Goal: Transaction & Acquisition: Download file/media

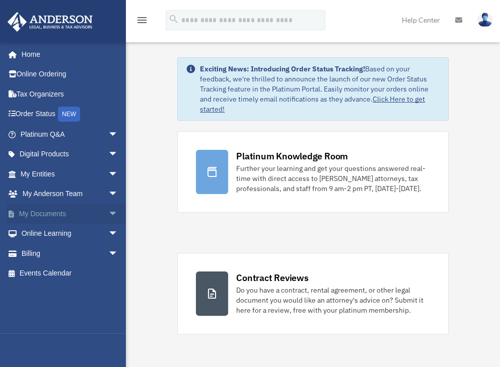
click at [61, 215] on link "My Documents arrow_drop_down" at bounding box center [70, 214] width 126 height 20
click at [108, 211] on span "arrow_drop_down" at bounding box center [118, 214] width 20 height 21
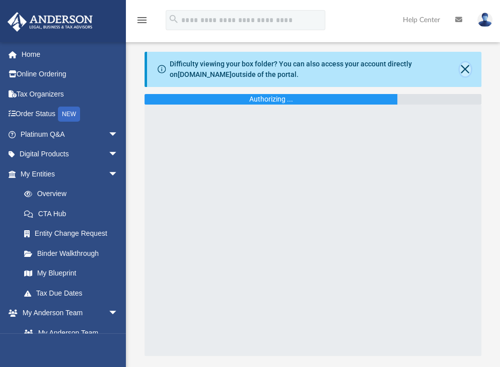
click at [462, 66] on button "Close" at bounding box center [464, 69] width 11 height 14
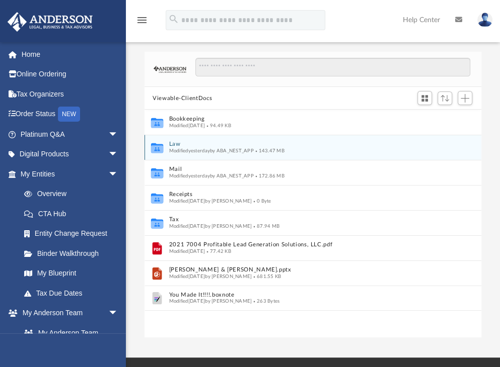
scroll to position [221, 328]
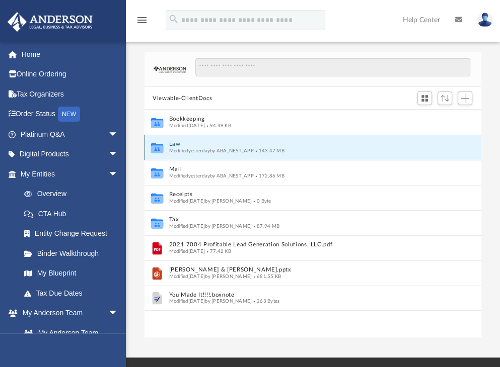
click at [178, 141] on button "Law" at bounding box center [306, 144] width 274 height 7
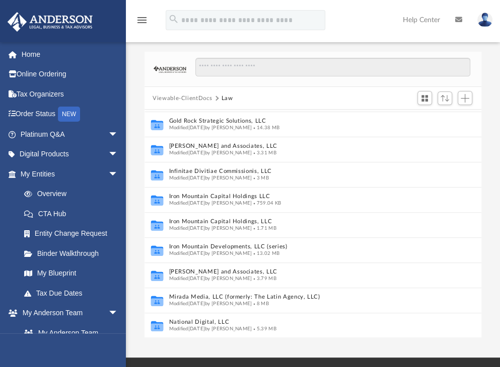
scroll to position [256, 0]
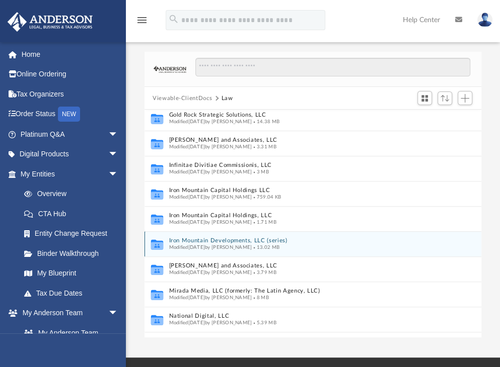
click at [228, 240] on button "Iron Mountain Developments, LLC (series)" at bounding box center [302, 241] width 267 height 7
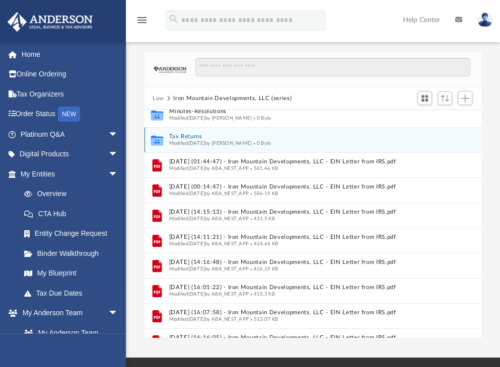
scroll to position [0, 0]
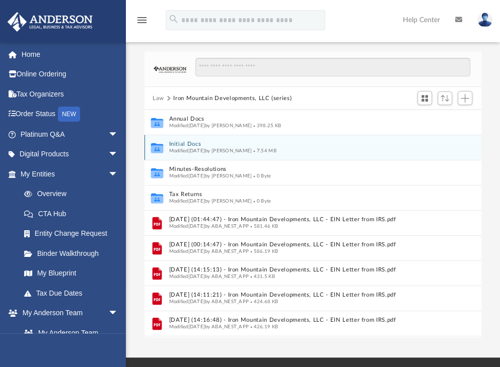
click at [195, 143] on button "Initial Docs" at bounding box center [302, 144] width 267 height 7
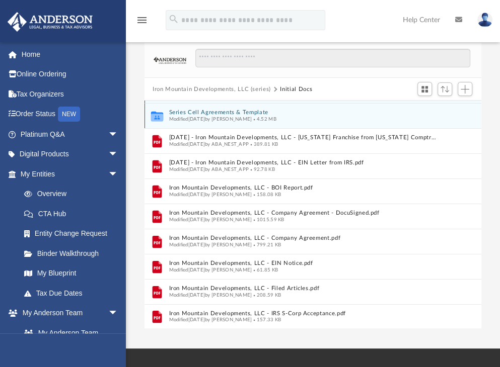
scroll to position [7, 0]
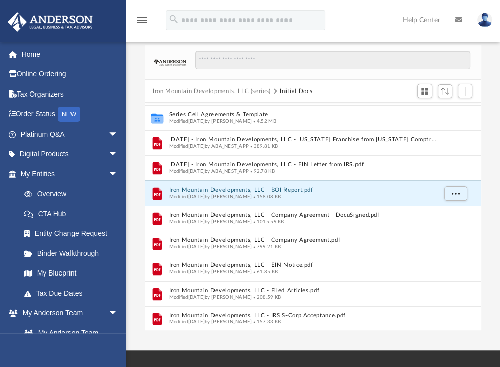
click at [248, 187] on button "Iron Mountain Developments, LLC - BOI Report.pdf" at bounding box center [302, 190] width 267 height 7
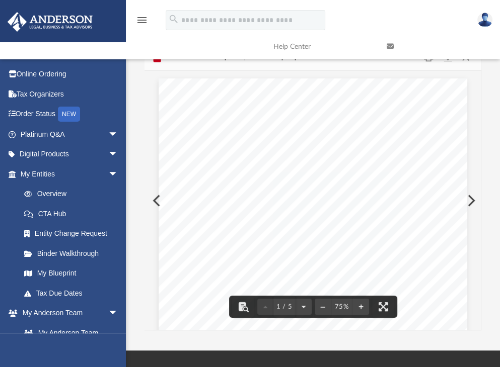
scroll to position [0, 0]
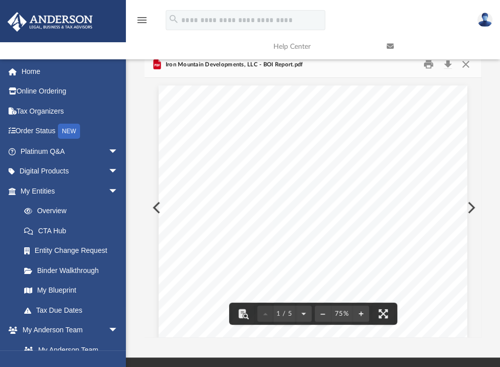
click at [469, 62] on link at bounding box center [435, 47] width 113 height 40
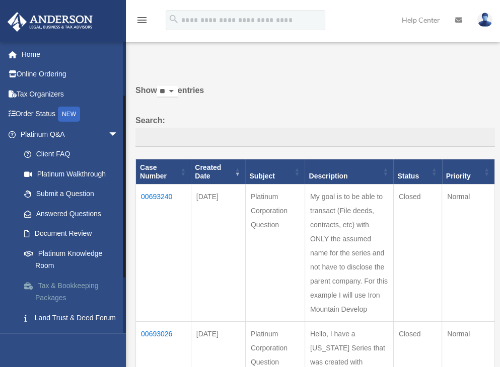
scroll to position [168, 0]
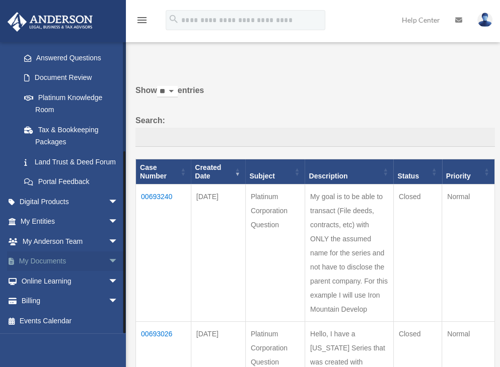
click at [44, 256] on link "My Documents arrow_drop_down" at bounding box center [70, 262] width 126 height 20
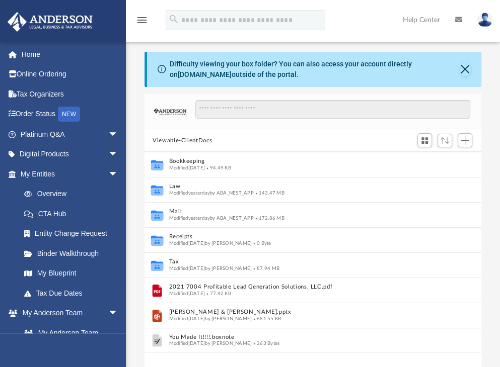
scroll to position [221, 328]
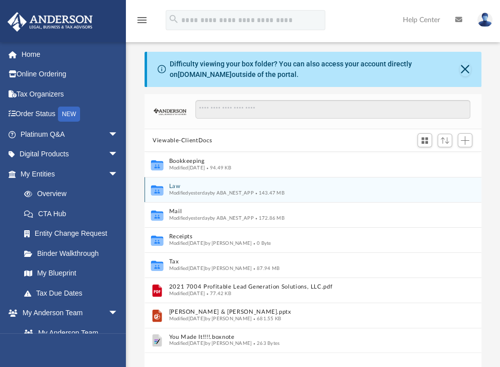
click at [178, 188] on button "Law" at bounding box center [306, 187] width 274 height 7
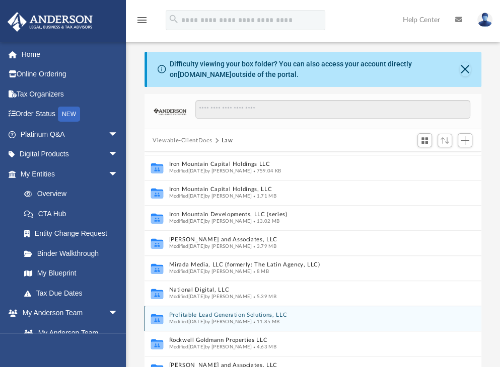
scroll to position [322, 0]
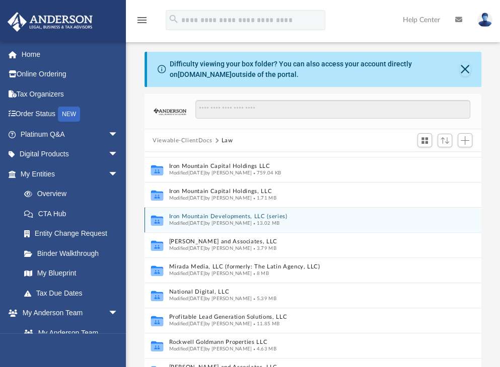
click at [190, 214] on button "Iron Mountain Developments, LLC (series)" at bounding box center [302, 217] width 267 height 7
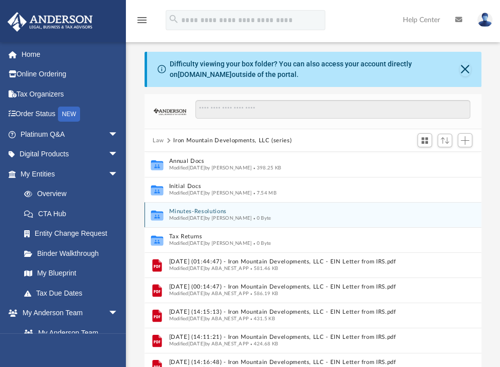
scroll to position [0, 0]
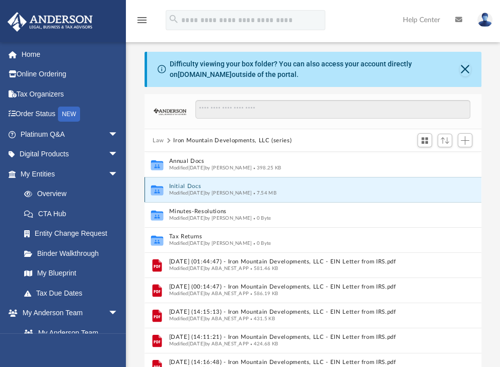
click at [195, 184] on button "Initial Docs" at bounding box center [302, 187] width 267 height 7
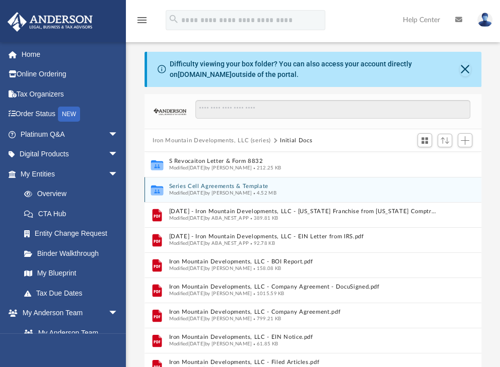
click at [248, 187] on button "Series Cell Agreements & Template" at bounding box center [302, 187] width 267 height 7
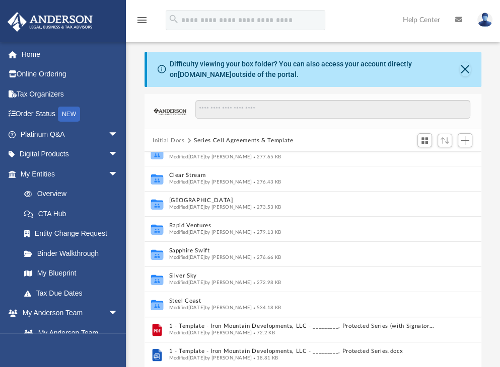
scroll to position [161, 0]
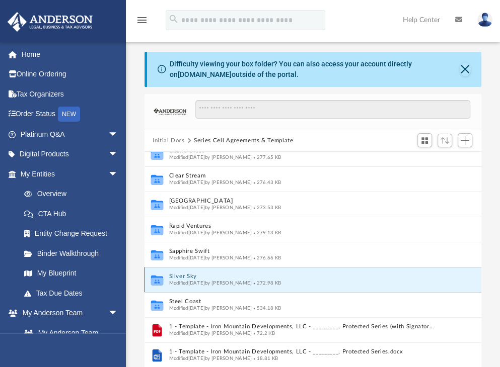
click at [179, 274] on button "Silver Sky" at bounding box center [302, 277] width 267 height 7
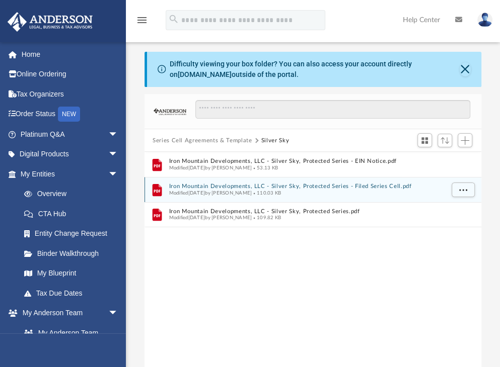
click at [219, 184] on button "Iron Mountain Developments, LLC - Silver Sky, Protected Series - Filed Series C…" at bounding box center [306, 187] width 274 height 7
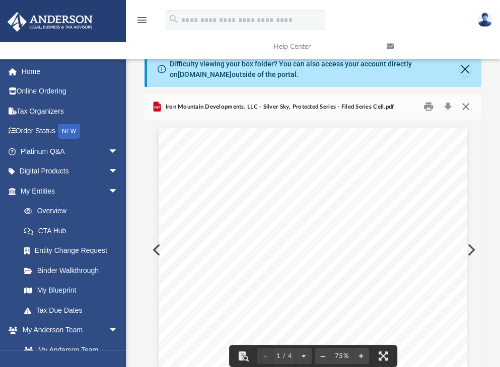
click at [466, 108] on button "Close" at bounding box center [465, 107] width 18 height 16
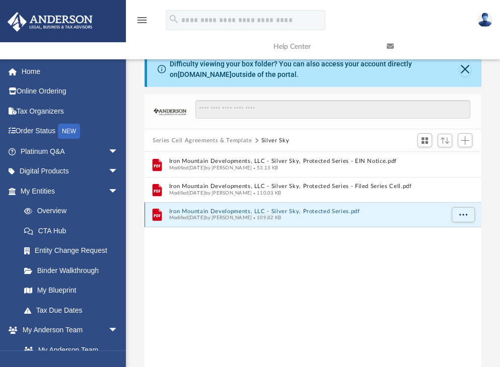
click at [260, 208] on button "Iron Mountain Developments, LLC - Silver Sky, Protected Series.pdf" at bounding box center [306, 211] width 274 height 7
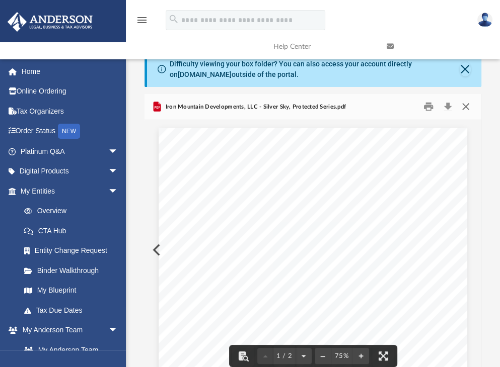
click at [469, 105] on button "Close" at bounding box center [465, 107] width 18 height 16
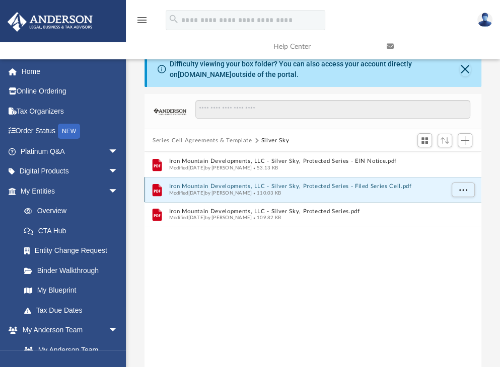
click at [319, 186] on button "Iron Mountain Developments, LLC - Silver Sky, Protected Series - Filed Series C…" at bounding box center [306, 187] width 274 height 7
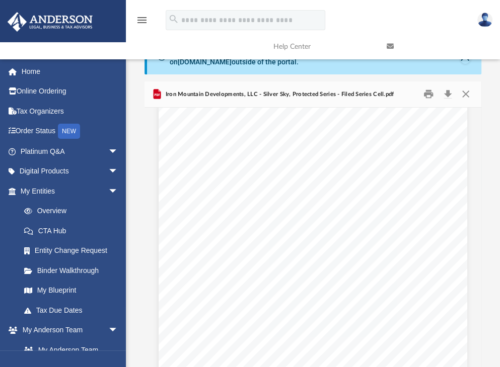
scroll to position [841, 0]
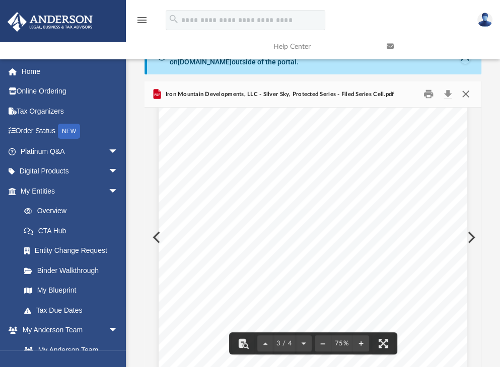
click at [467, 92] on button "Close" at bounding box center [465, 95] width 18 height 16
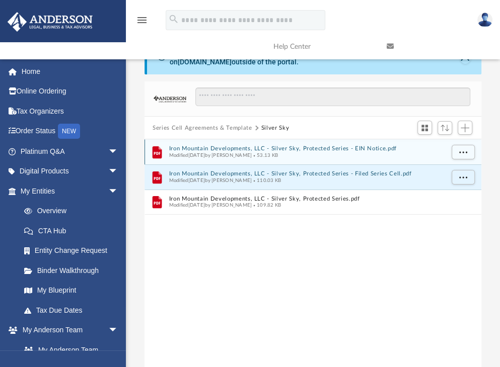
click at [258, 146] on button "Iron Mountain Developments, LLC - Silver Sky, Protected Series - EIN Notice.pdf" at bounding box center [306, 149] width 274 height 7
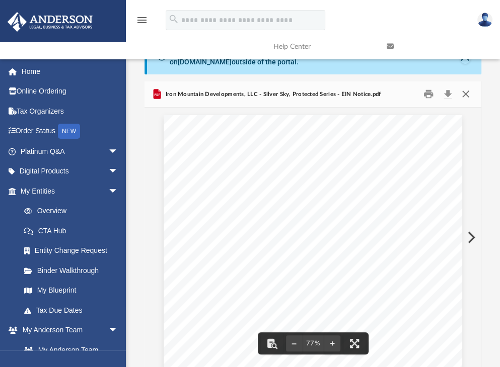
click at [464, 93] on button "Close" at bounding box center [465, 95] width 18 height 16
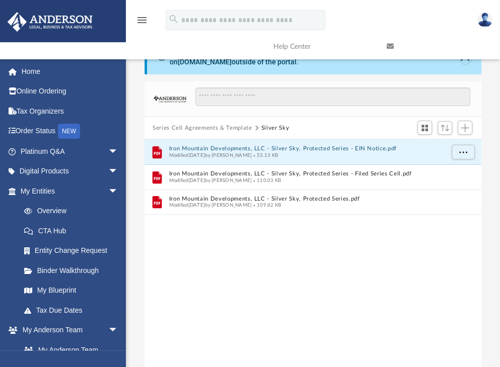
click at [240, 126] on button "Series Cell Agreements & Template" at bounding box center [201, 128] width 99 height 9
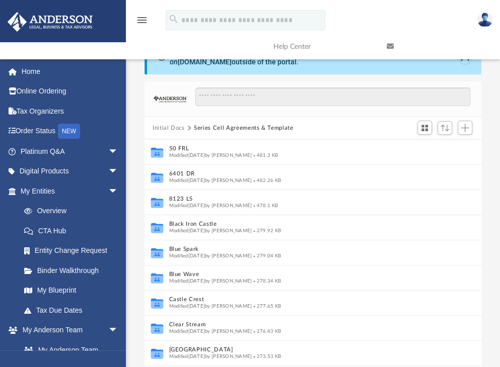
click at [175, 127] on button "Initial Docs" at bounding box center [168, 128] width 32 height 9
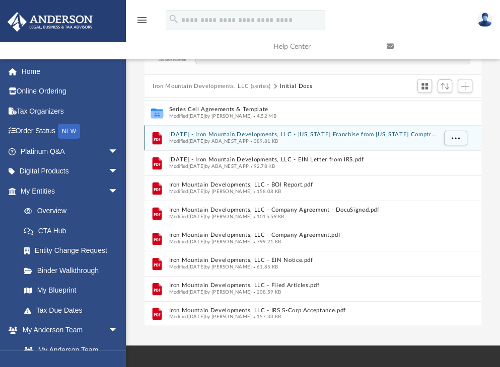
scroll to position [53, 0]
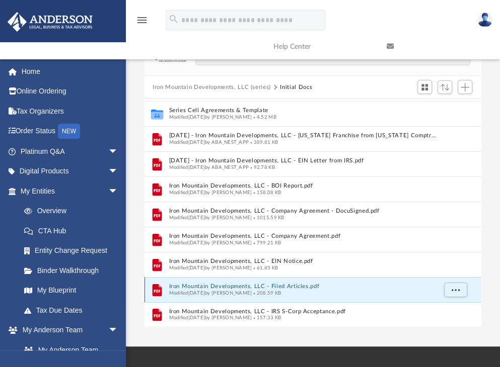
click at [238, 285] on button "Iron Mountain Developments, LLC - Filed Articles.pdf" at bounding box center [302, 287] width 267 height 7
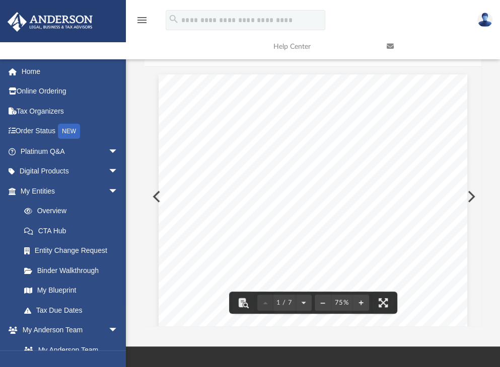
scroll to position [0, 0]
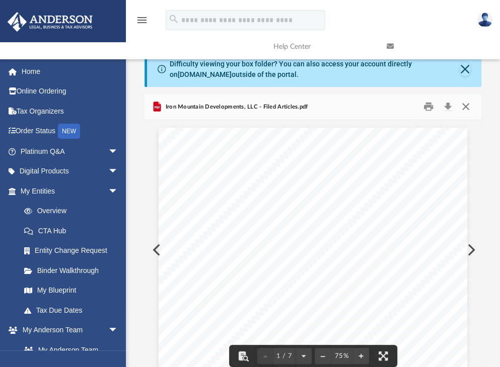
click at [465, 104] on button "Close" at bounding box center [465, 107] width 18 height 16
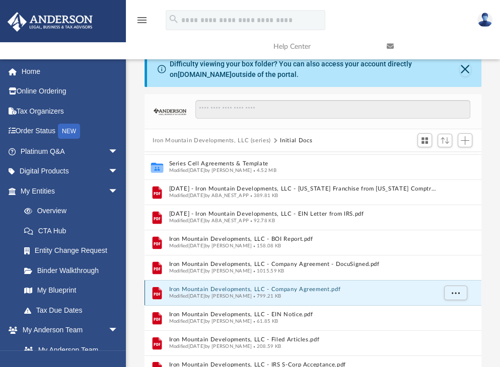
click at [248, 290] on button "Iron Mountain Developments, LLC - Company Agreement.pdf" at bounding box center [302, 290] width 267 height 7
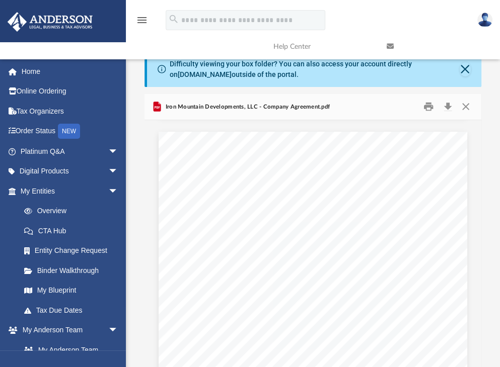
scroll to position [10785, 0]
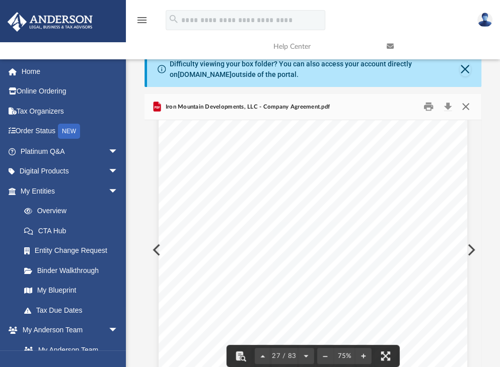
click at [463, 101] on button "Close" at bounding box center [465, 107] width 18 height 16
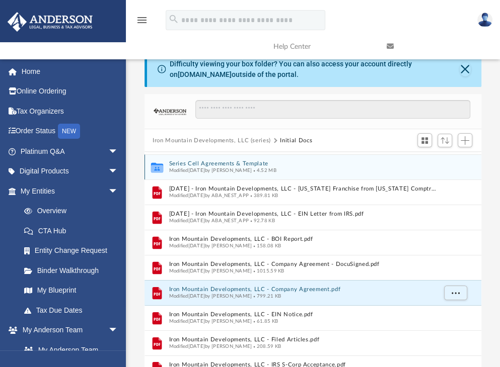
scroll to position [0, 0]
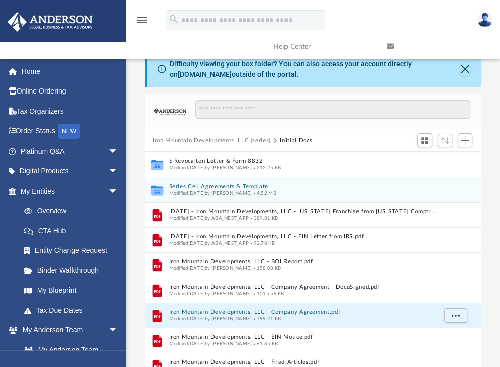
click at [198, 180] on div "Collaborated Folder Series Cell Agreements & Template Modified [DATE] by [PERSO…" at bounding box center [312, 189] width 337 height 25
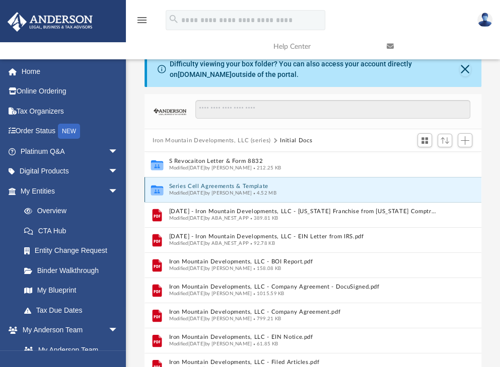
click at [206, 186] on button "Series Cell Agreements & Template" at bounding box center [302, 187] width 267 height 7
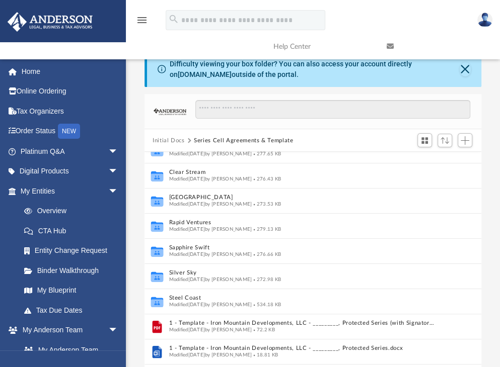
scroll to position [167, 0]
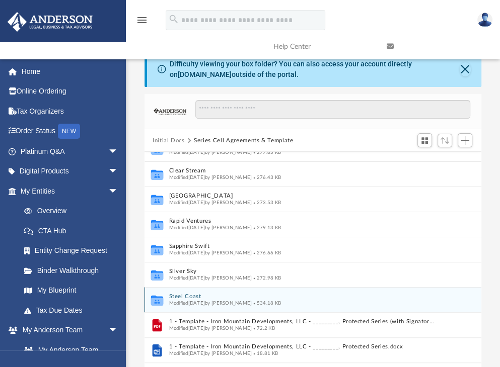
click at [193, 294] on button "Steel Coast" at bounding box center [302, 297] width 267 height 7
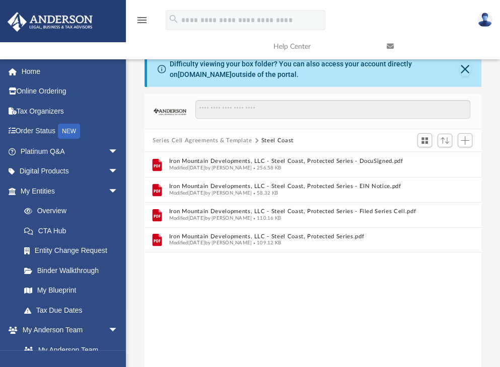
scroll to position [0, 0]
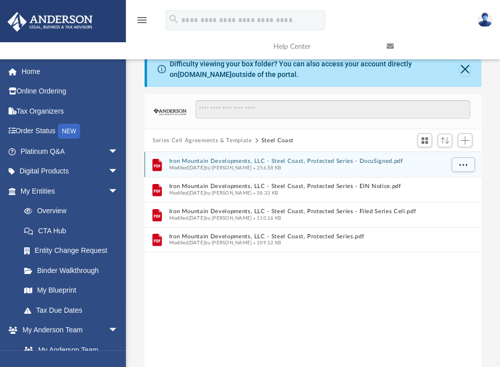
click at [239, 161] on button "Iron Mountain Developments, LLC - Steel Coast, Protected Series - DocuSigned.pdf" at bounding box center [306, 161] width 274 height 7
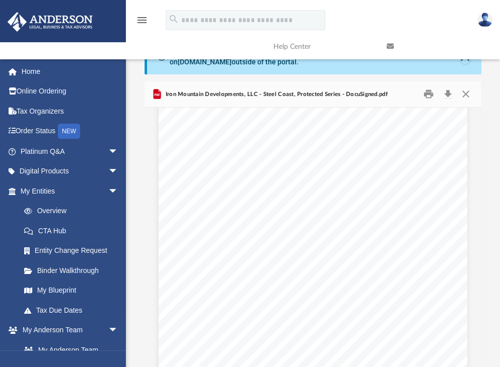
scroll to position [67, 0]
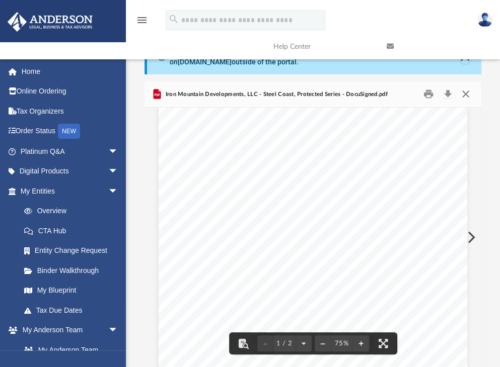
click at [466, 95] on button "Close" at bounding box center [465, 95] width 18 height 16
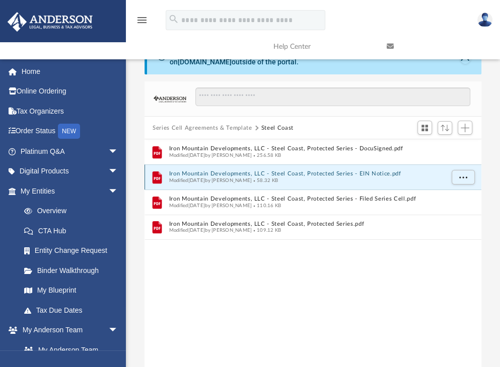
click at [244, 175] on button "Iron Mountain Developments, LLC - Steel Coast, Protected Series - EIN Notice.pdf" at bounding box center [306, 174] width 274 height 7
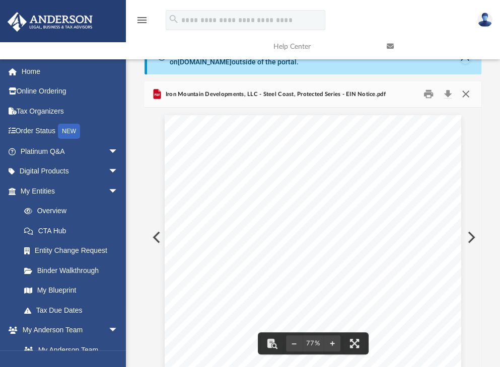
click at [459, 95] on button "Close" at bounding box center [465, 95] width 18 height 16
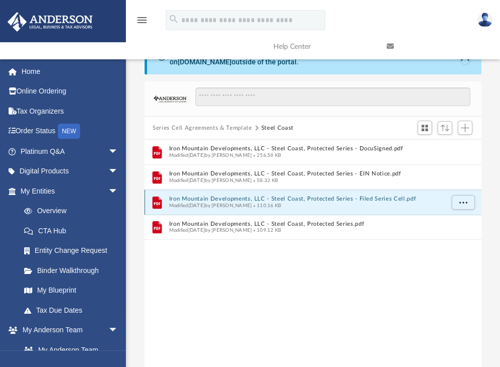
click at [250, 199] on button "Iron Mountain Developments, LLC - Steel Coast, Protected Series - Filed Series …" at bounding box center [306, 199] width 274 height 7
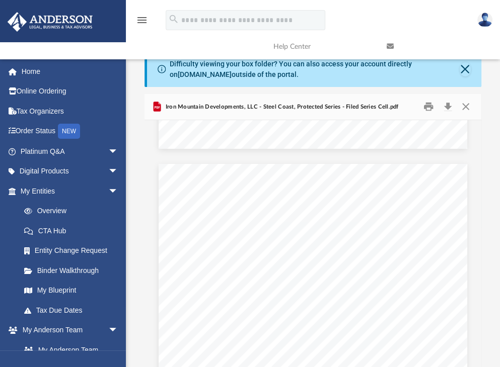
scroll to position [296, 0]
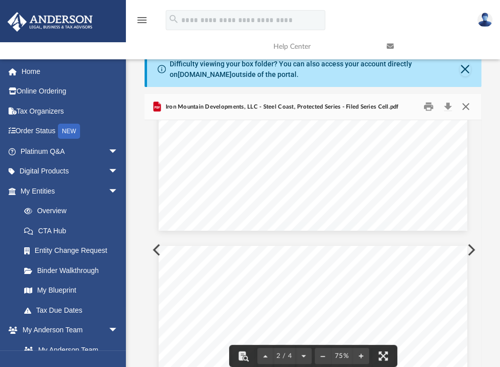
click at [461, 103] on button "Close" at bounding box center [465, 107] width 18 height 16
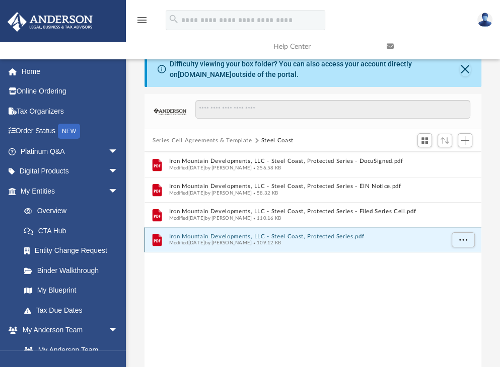
click at [263, 234] on button "Iron Mountain Developments, LLC - Steel Coast, Protected Series.pdf" at bounding box center [306, 236] width 274 height 7
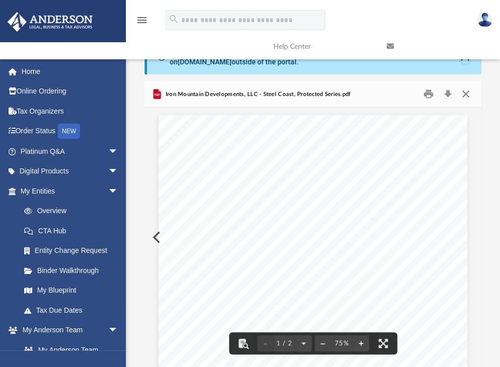
click at [469, 93] on button "Close" at bounding box center [465, 95] width 18 height 16
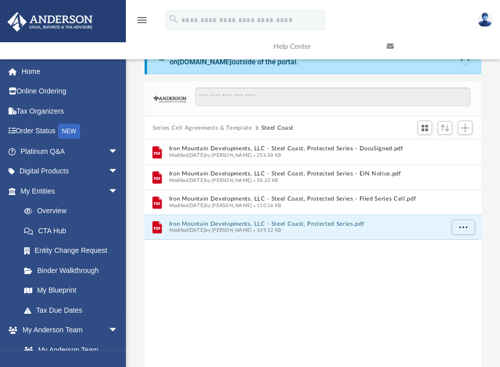
click at [237, 126] on button "Series Cell Agreements & Template" at bounding box center [201, 128] width 99 height 9
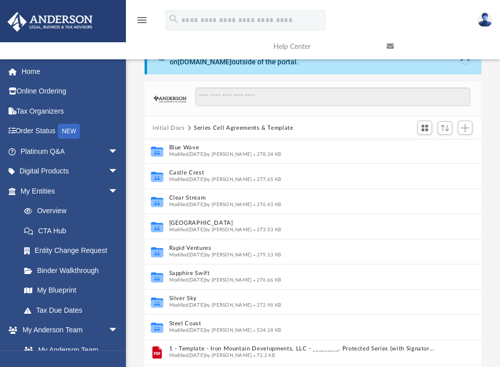
scroll to position [131, 0]
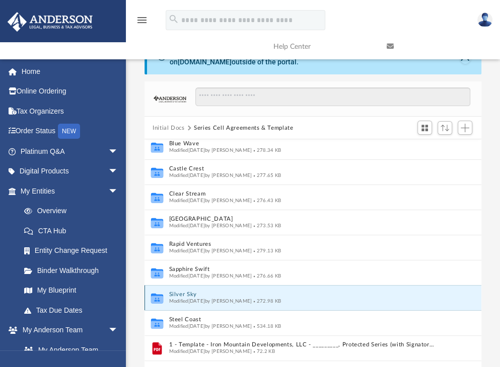
click at [183, 294] on button "Silver Sky" at bounding box center [302, 295] width 267 height 7
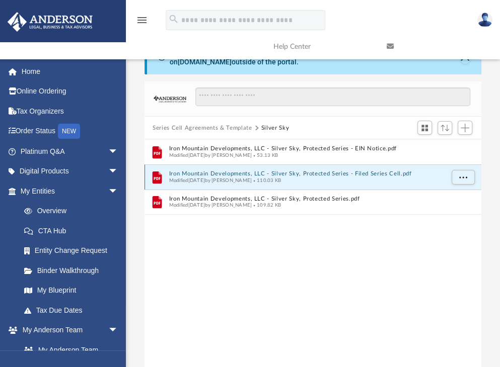
click at [302, 172] on button "Iron Mountain Developments, LLC - Silver Sky, Protected Series - Filed Series C…" at bounding box center [306, 174] width 274 height 7
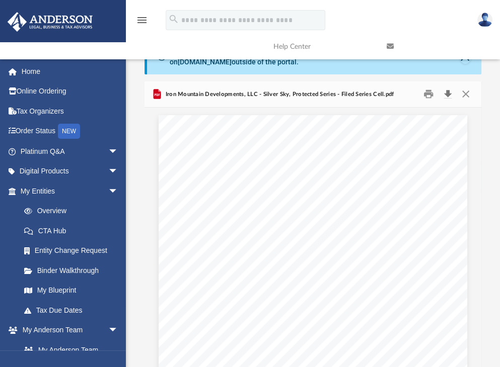
click at [443, 95] on button "Download" at bounding box center [447, 95] width 18 height 16
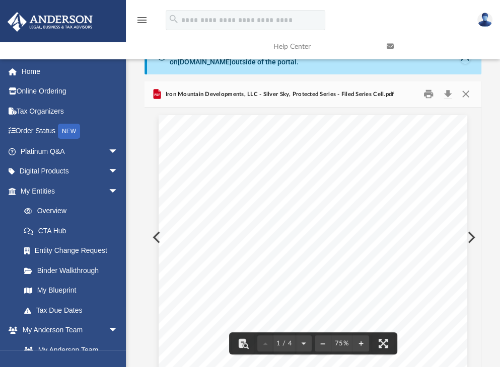
click at [268, 204] on div "Page 1" at bounding box center [312, 314] width 308 height 399
click at [464, 95] on button "Close" at bounding box center [465, 95] width 18 height 16
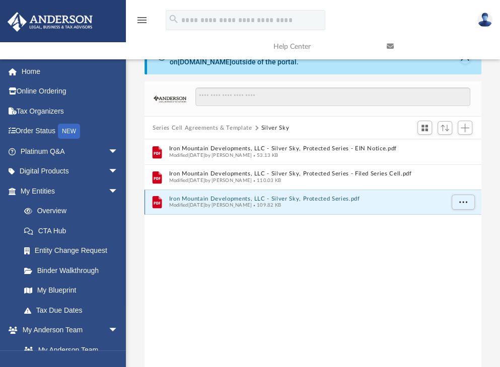
click at [302, 199] on button "Iron Mountain Developments, LLC - Silver Sky, Protected Series.pdf" at bounding box center [306, 199] width 274 height 7
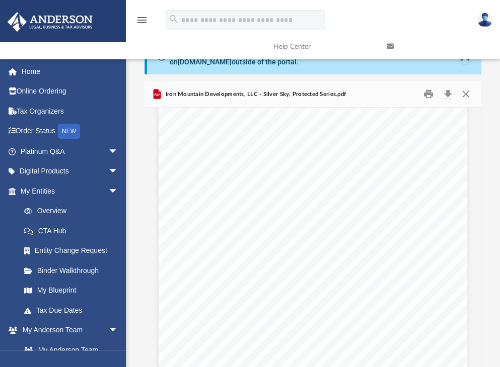
scroll to position [0, 0]
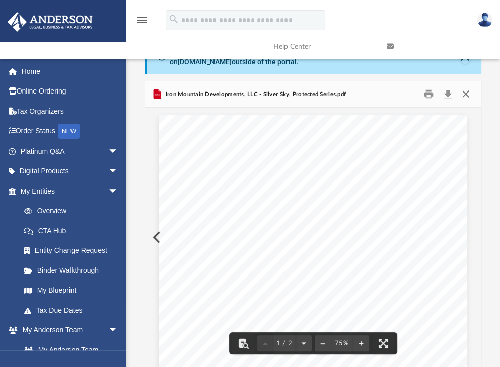
click at [464, 93] on button "Close" at bounding box center [465, 95] width 18 height 16
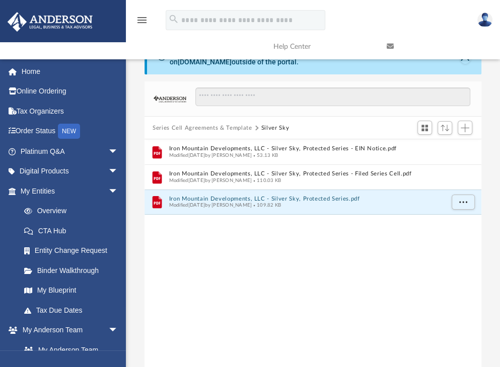
click at [222, 127] on button "Series Cell Agreements & Template" at bounding box center [201, 128] width 99 height 9
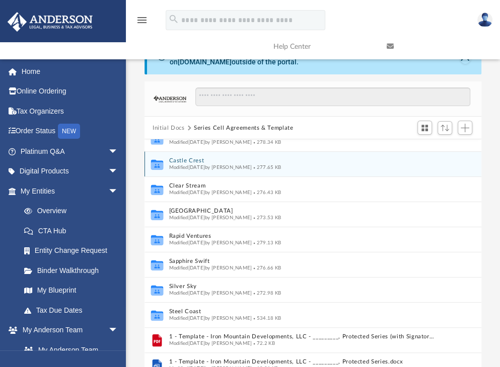
scroll to position [174, 0]
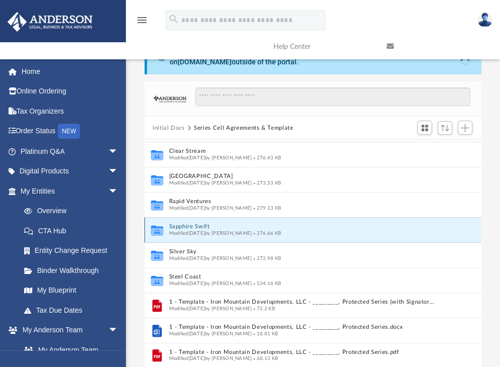
click at [190, 224] on button "Sapphire Swift" at bounding box center [302, 227] width 267 height 7
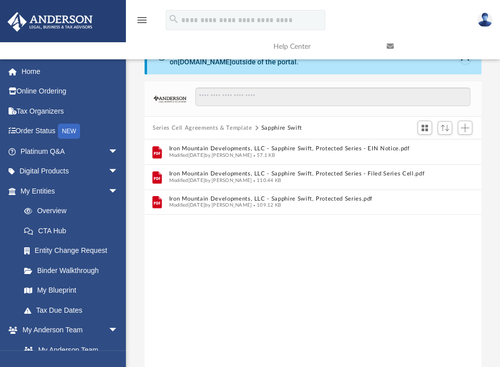
scroll to position [0, 0]
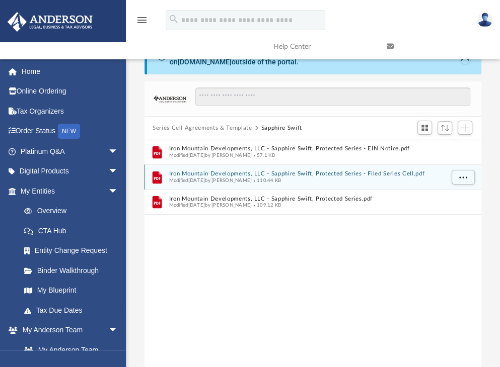
click at [257, 173] on button "Iron Mountain Developments, LLC - Sapphire Swift, Protected Series - Filed Seri…" at bounding box center [306, 174] width 274 height 7
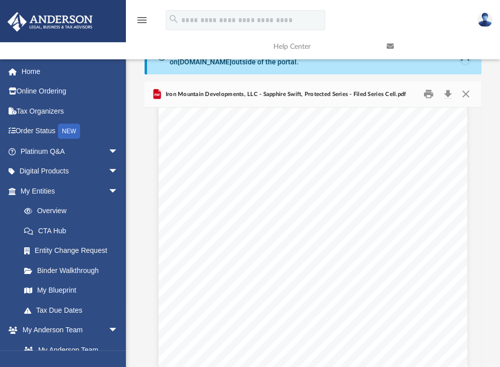
scroll to position [433, 0]
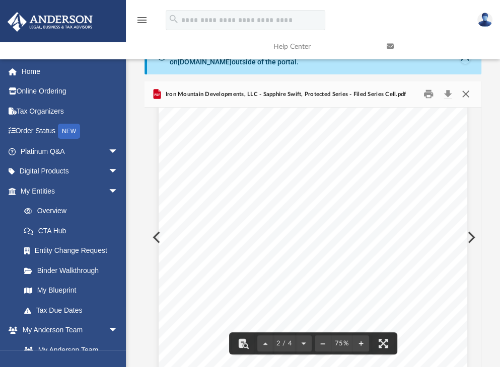
click at [469, 90] on button "Close" at bounding box center [465, 95] width 18 height 16
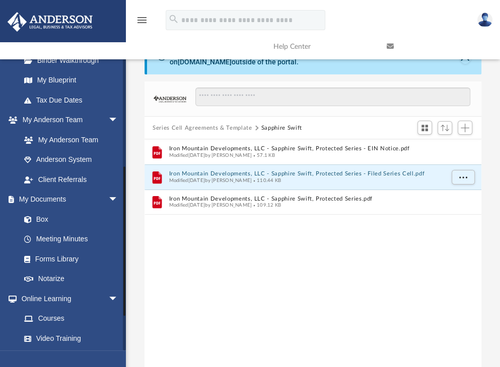
scroll to position [211, 0]
click at [189, 128] on button "Series Cell Agreements & Template" at bounding box center [201, 128] width 99 height 9
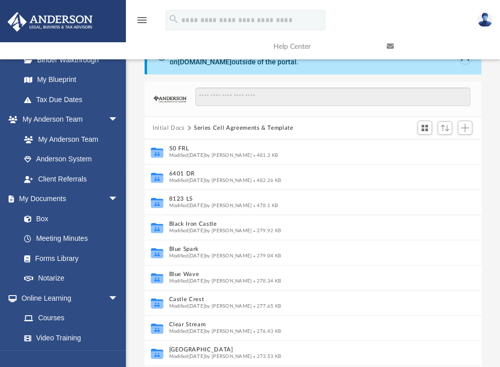
click at [177, 125] on button "Initial Docs" at bounding box center [168, 128] width 32 height 9
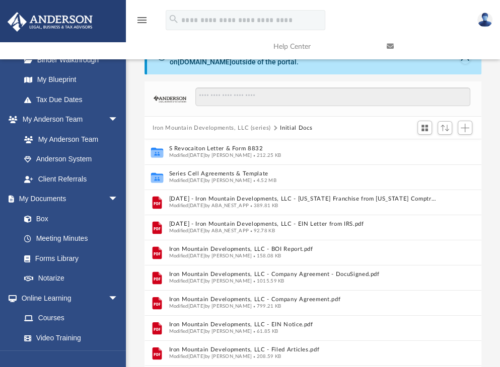
click at [234, 126] on button "Iron Mountain Developments, LLC (series)" at bounding box center [211, 128] width 118 height 9
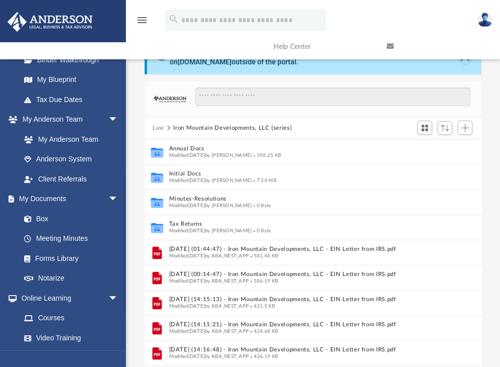
click at [157, 127] on button "Law" at bounding box center [158, 128] width 12 height 9
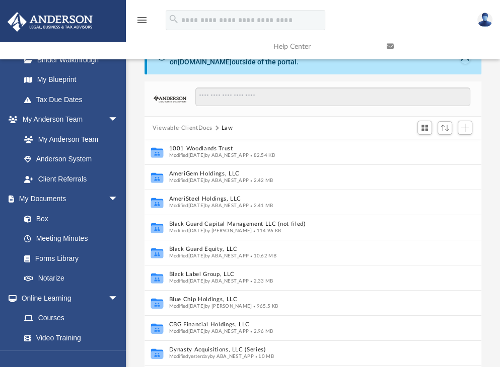
click at [194, 127] on button "Viewable-ClientDocs" at bounding box center [181, 128] width 59 height 9
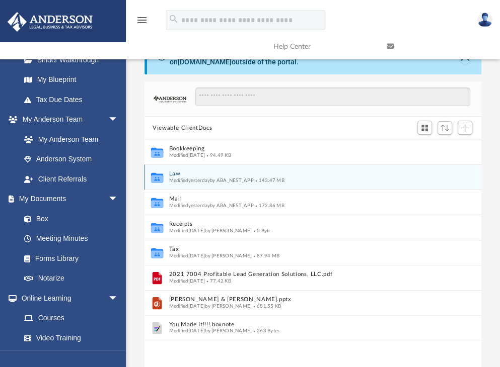
click at [174, 172] on button "Law" at bounding box center [306, 174] width 274 height 7
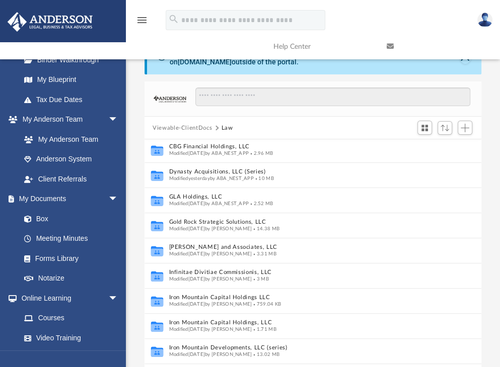
scroll to position [201, 0]
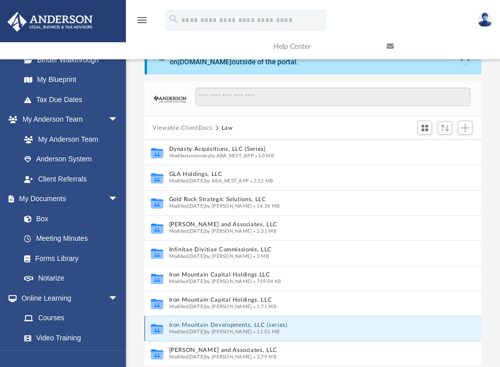
click at [206, 322] on button "Iron Mountain Developments, LLC (series)" at bounding box center [302, 325] width 267 height 7
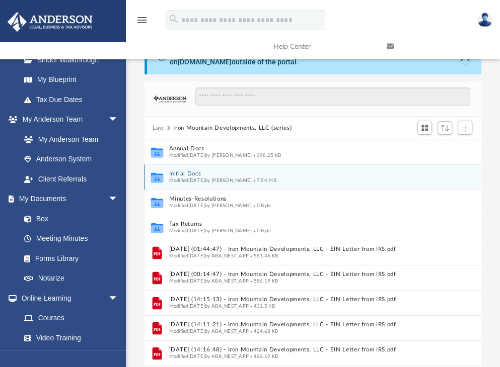
click at [193, 172] on button "Initial Docs" at bounding box center [302, 174] width 267 height 7
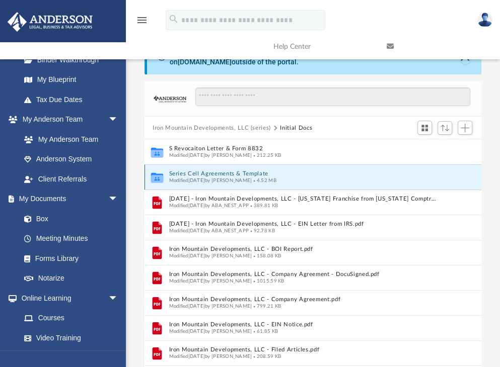
click at [224, 171] on button "Series Cell Agreements & Template" at bounding box center [302, 174] width 267 height 7
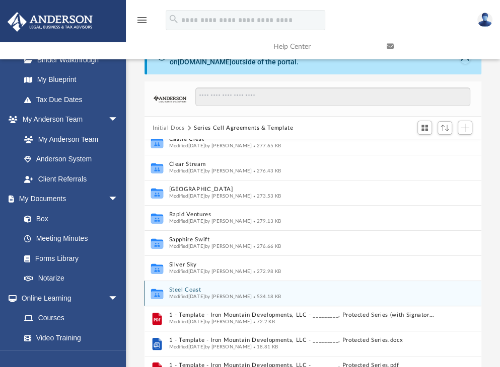
scroll to position [153, 0]
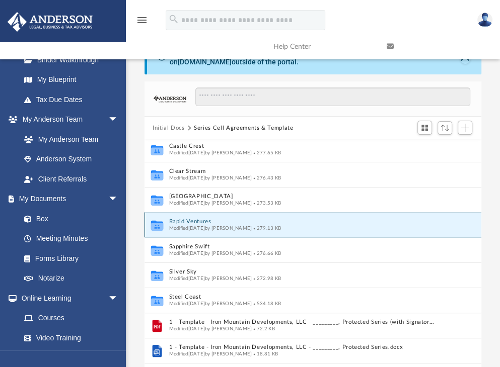
click at [191, 221] on button "Rapid Ventures" at bounding box center [302, 222] width 267 height 7
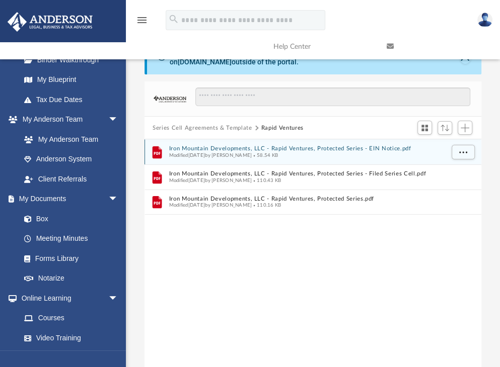
scroll to position [0, 0]
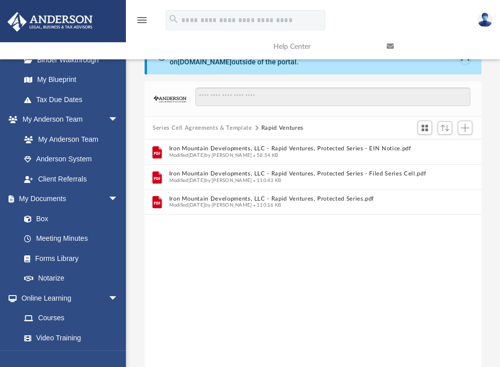
click at [217, 126] on button "Series Cell Agreements & Template" at bounding box center [201, 128] width 99 height 9
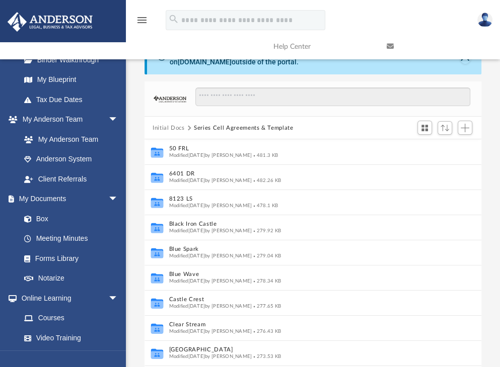
click at [172, 126] on button "Initial Docs" at bounding box center [168, 128] width 32 height 9
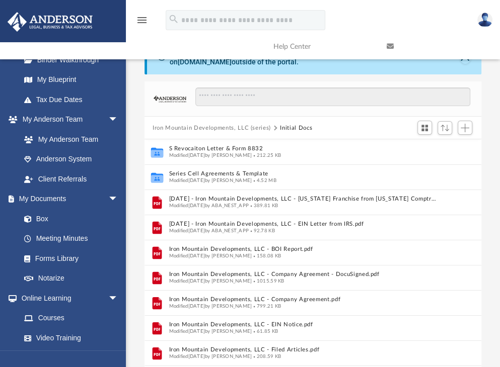
click at [168, 126] on button "Iron Mountain Developments, LLC (series)" at bounding box center [211, 128] width 118 height 9
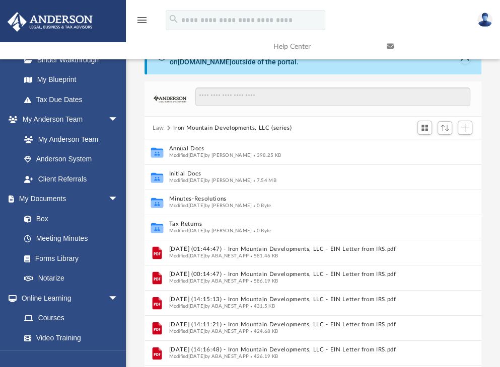
click at [160, 125] on button "Law" at bounding box center [158, 128] width 12 height 9
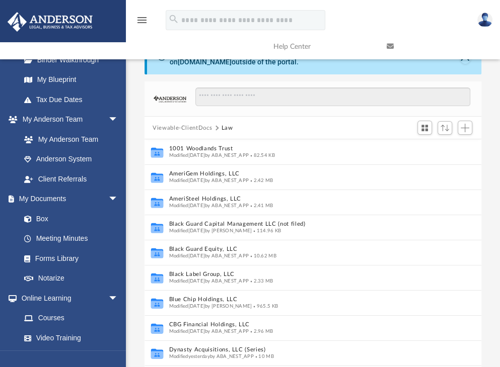
click at [165, 126] on button "Viewable-ClientDocs" at bounding box center [181, 128] width 59 height 9
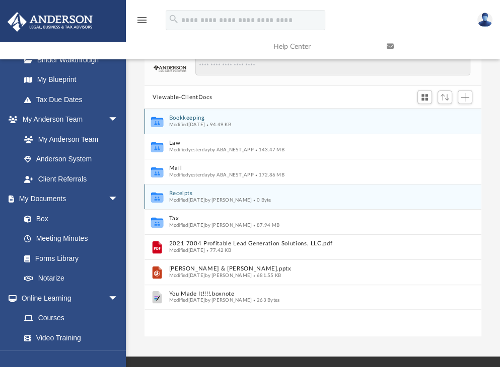
scroll to position [42, 0]
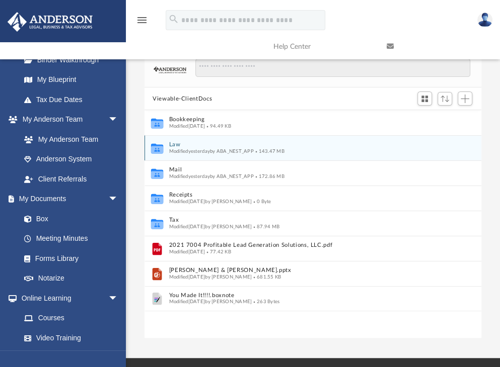
click at [177, 143] on button "Law" at bounding box center [306, 145] width 274 height 7
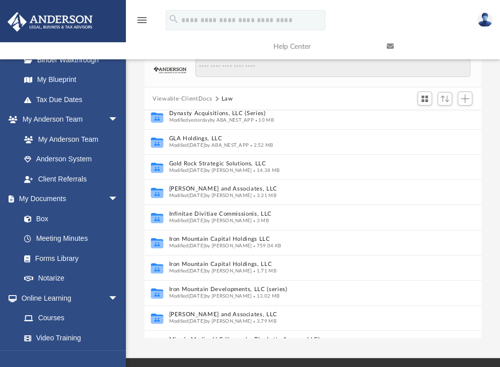
scroll to position [209, 0]
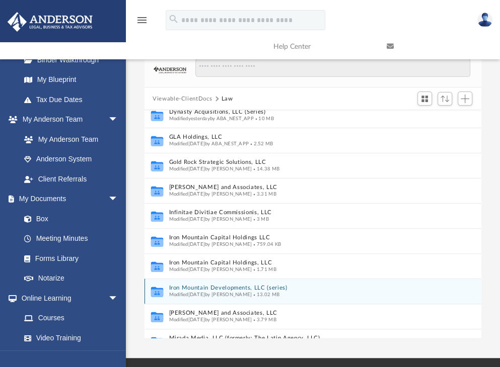
click at [213, 286] on button "Iron Mountain Developments, LLC (series)" at bounding box center [302, 288] width 267 height 7
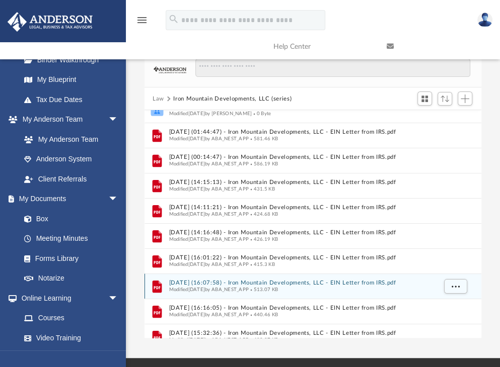
scroll to position [0, 0]
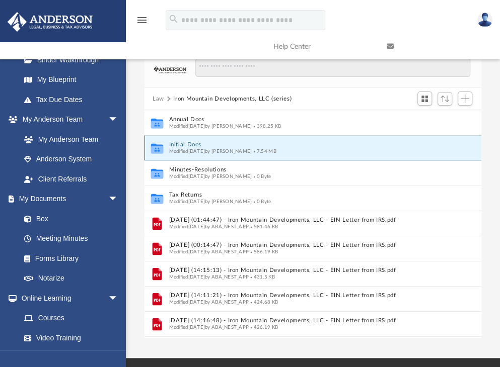
click at [189, 143] on button "Initial Docs" at bounding box center [302, 145] width 267 height 7
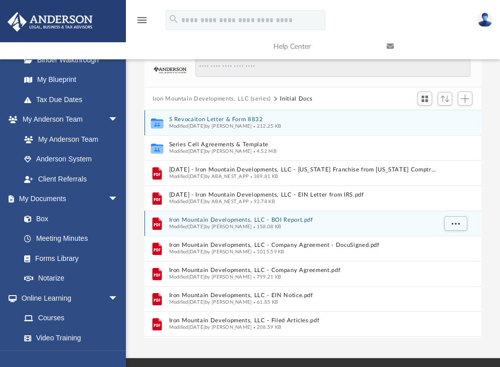
scroll to position [23, 0]
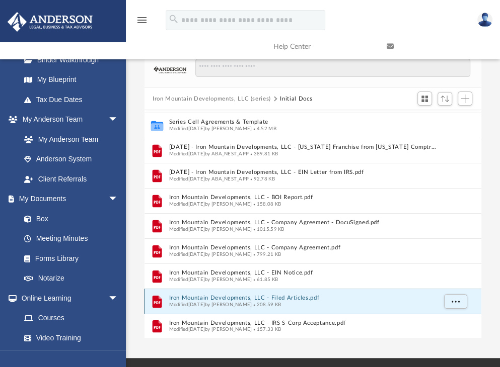
click at [258, 298] on button "Iron Mountain Developments, LLC - Filed Articles.pdf" at bounding box center [302, 298] width 267 height 7
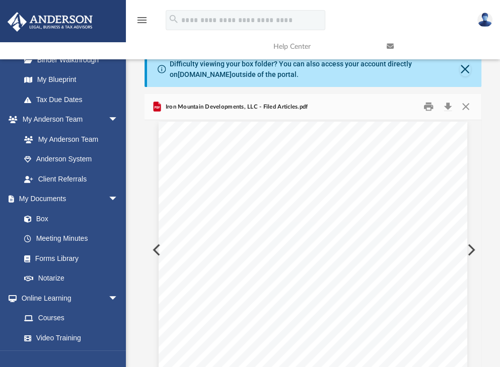
scroll to position [837, 0]
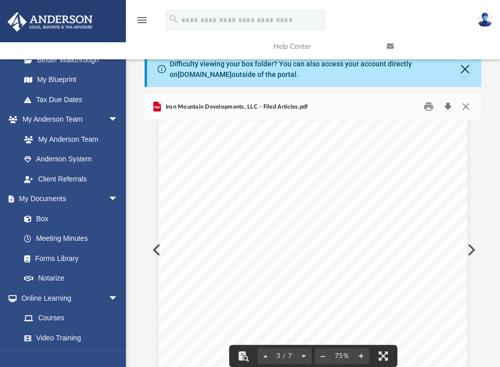
click at [447, 109] on button "Download" at bounding box center [447, 107] width 18 height 16
click at [203, 174] on div "Page 3" at bounding box center [312, 319] width 308 height 399
click at [426, 109] on button "Print" at bounding box center [428, 107] width 20 height 16
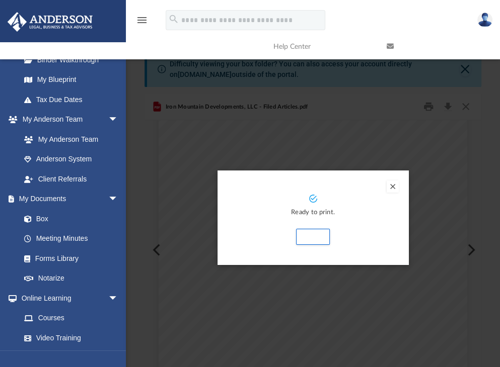
click at [392, 185] on button "Preview" at bounding box center [392, 187] width 12 height 12
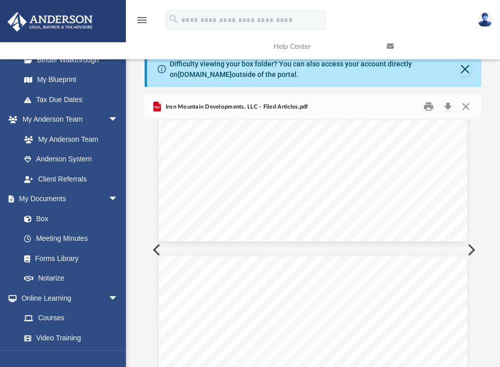
scroll to position [698, 0]
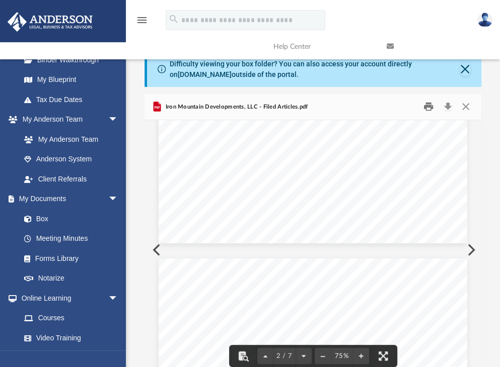
click at [431, 105] on button "Print" at bounding box center [428, 107] width 20 height 16
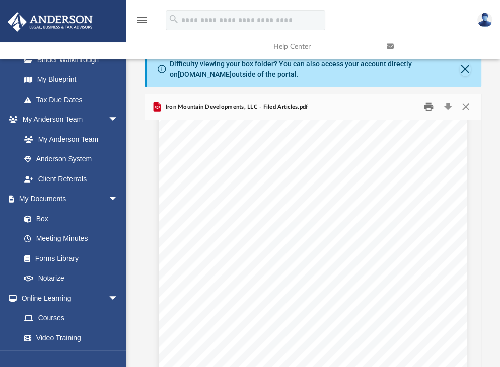
scroll to position [0, 0]
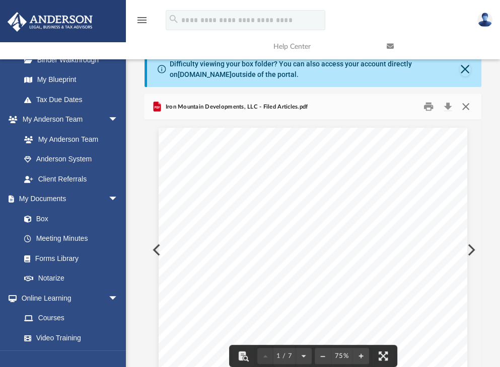
click at [465, 107] on button "Close" at bounding box center [465, 107] width 18 height 16
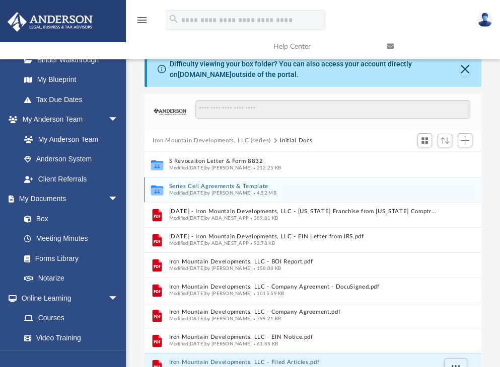
click at [218, 185] on button "Series Cell Agreements & Template" at bounding box center [302, 187] width 267 height 7
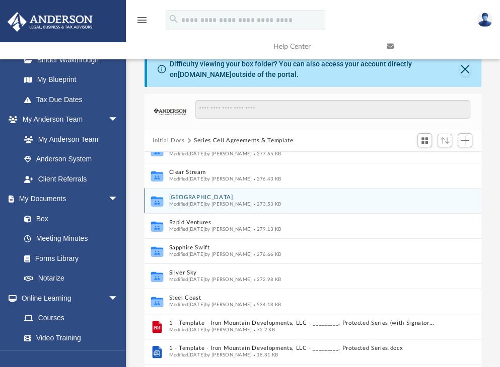
scroll to position [167, 0]
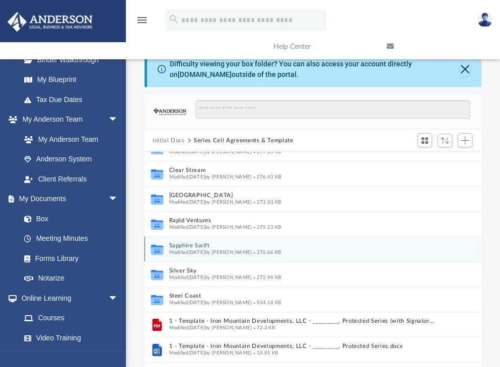
click at [197, 246] on button "Sapphire Swift" at bounding box center [302, 246] width 267 height 7
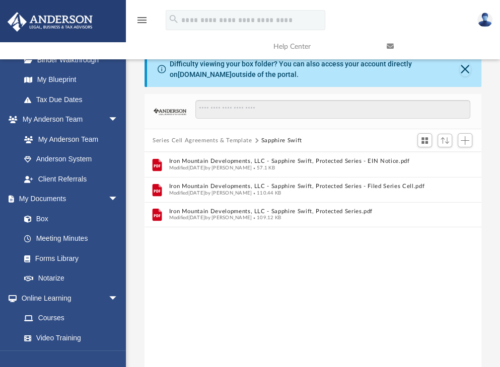
scroll to position [0, 0]
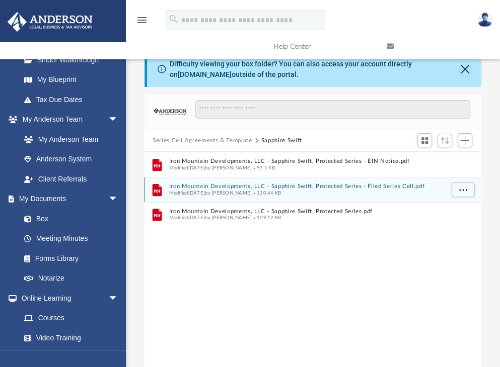
click at [233, 186] on button "Iron Mountain Developments, LLC - Sapphire Swift, Protected Series - Filed Seri…" at bounding box center [306, 187] width 274 height 7
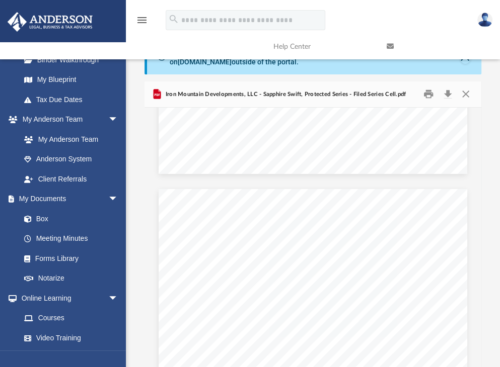
scroll to position [754, 0]
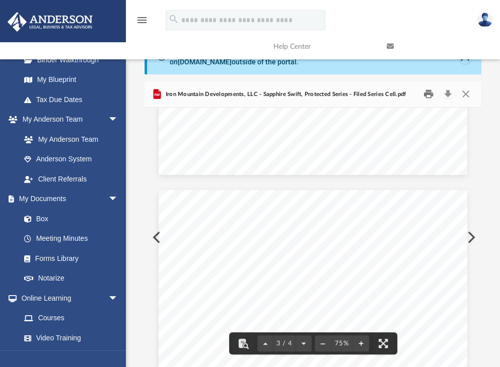
click at [430, 92] on button "Print" at bounding box center [428, 95] width 20 height 16
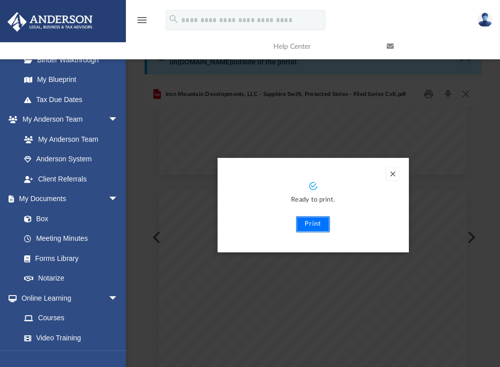
click at [315, 226] on button "Print" at bounding box center [313, 224] width 34 height 16
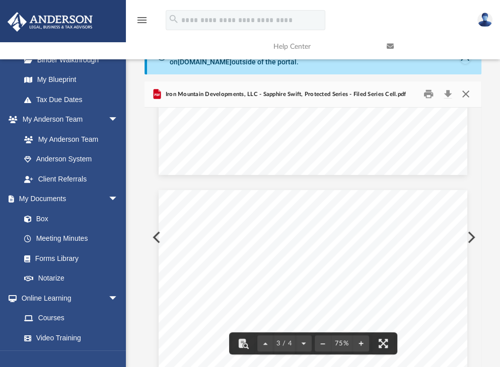
click at [463, 93] on button "Close" at bounding box center [465, 95] width 18 height 16
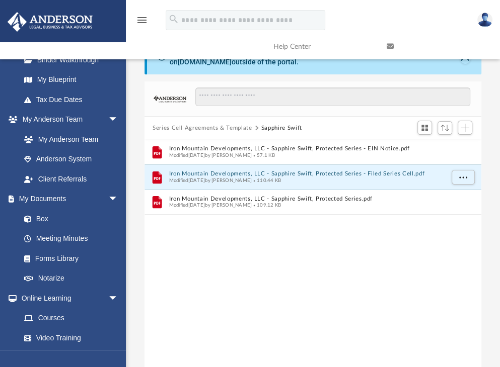
click at [210, 127] on button "Series Cell Agreements & Template" at bounding box center [201, 128] width 99 height 9
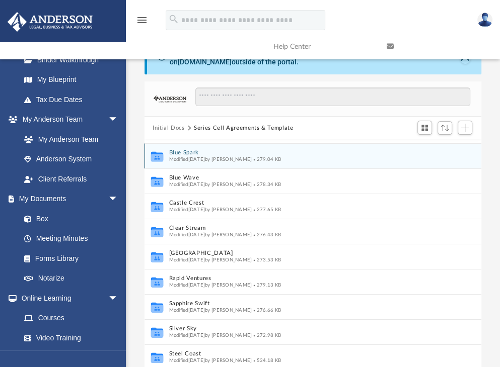
scroll to position [99, 0]
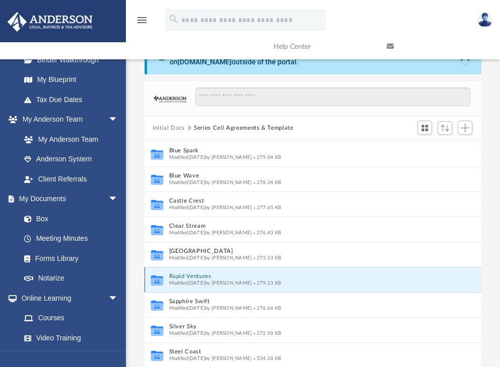
click at [197, 274] on button "Rapid Ventures" at bounding box center [302, 277] width 267 height 7
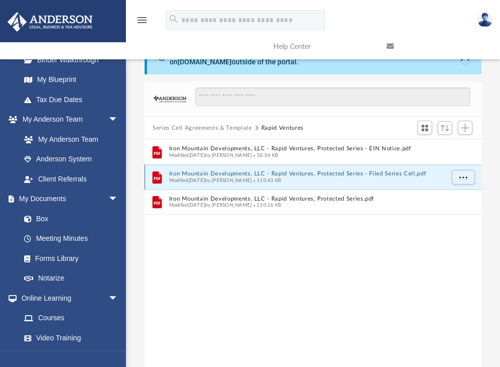
click at [252, 171] on button "Iron Mountain Developments, LLC - Rapid Ventures, Protected Series - Filed Seri…" at bounding box center [306, 174] width 274 height 7
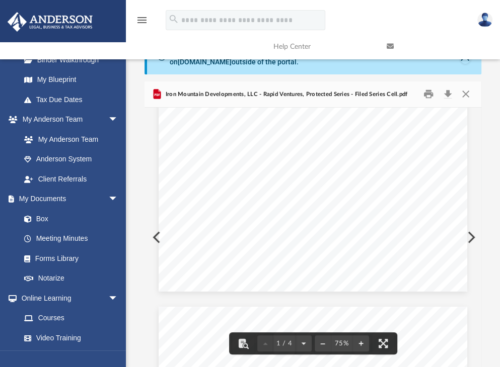
scroll to position [217, 0]
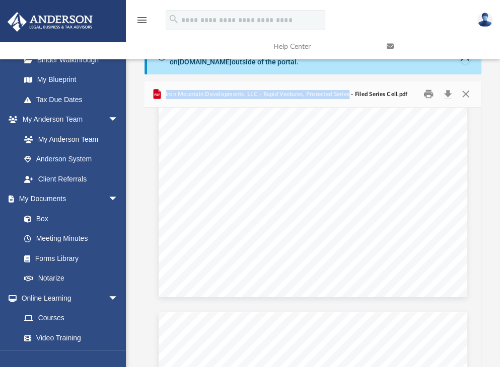
drag, startPoint x: 165, startPoint y: 91, endPoint x: 348, endPoint y: 89, distance: 183.1
click at [348, 90] on span "Iron Mountain Developments, LLC - Rapid Ventures, Protected Series - Filed Seri…" at bounding box center [285, 94] width 244 height 9
copy span "Iron Mountain Developments, LLC - Rapid Ventures, Protected Series"
click at [426, 93] on button "Print" at bounding box center [428, 95] width 20 height 16
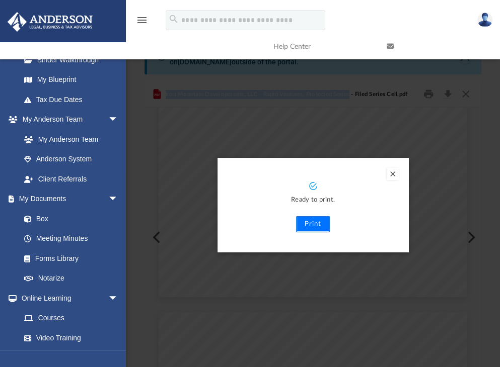
click at [305, 224] on button "Print" at bounding box center [313, 224] width 34 height 16
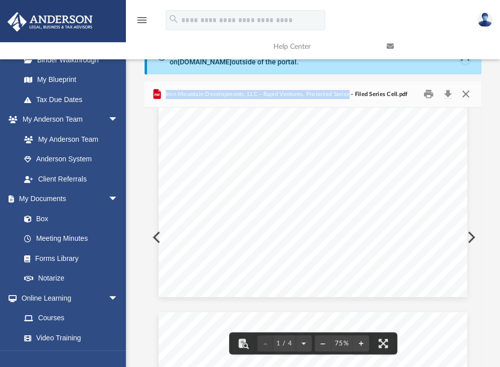
click at [465, 92] on button "Close" at bounding box center [465, 95] width 18 height 16
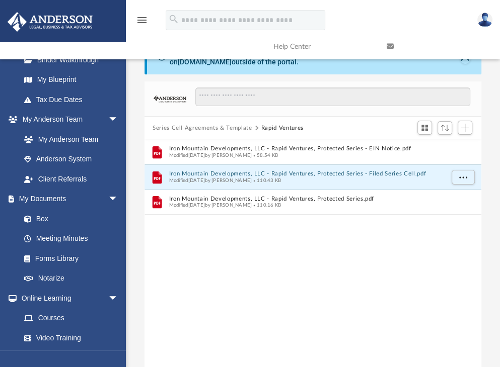
click at [220, 126] on button "Series Cell Agreements & Template" at bounding box center [201, 128] width 99 height 9
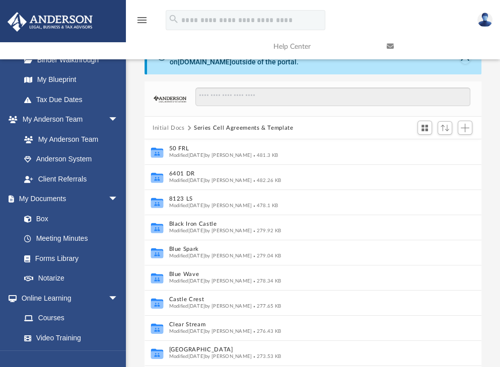
click at [166, 126] on button "Initial Docs" at bounding box center [168, 128] width 32 height 9
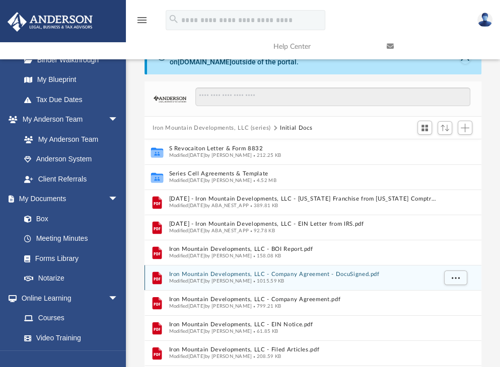
scroll to position [23, 0]
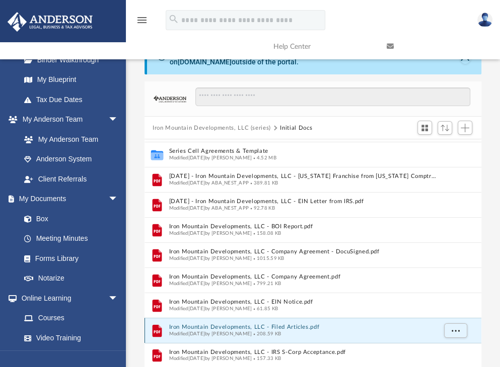
click at [276, 326] on button "Iron Mountain Developments, LLC - Filed Articles.pdf" at bounding box center [302, 327] width 267 height 7
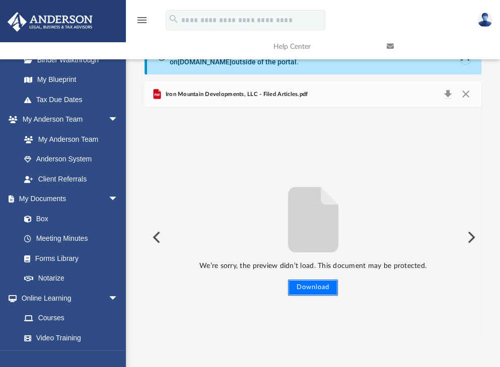
click at [305, 286] on button "Download" at bounding box center [313, 288] width 50 height 16
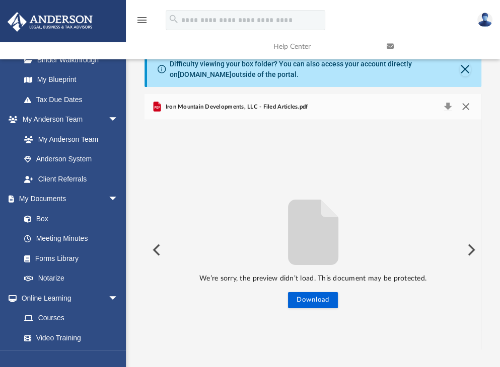
click at [466, 105] on button "Close" at bounding box center [465, 107] width 18 height 14
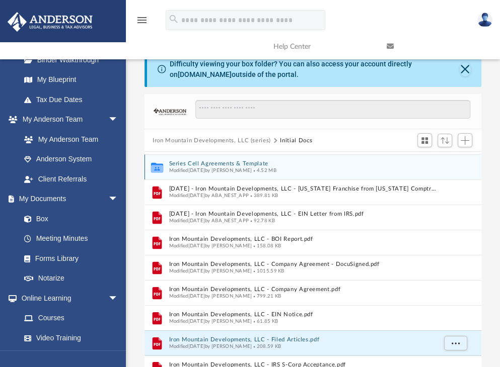
click at [254, 161] on button "Series Cell Agreements & Template" at bounding box center [302, 164] width 267 height 7
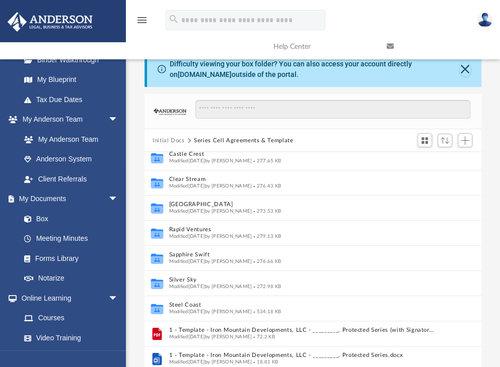
scroll to position [159, 0]
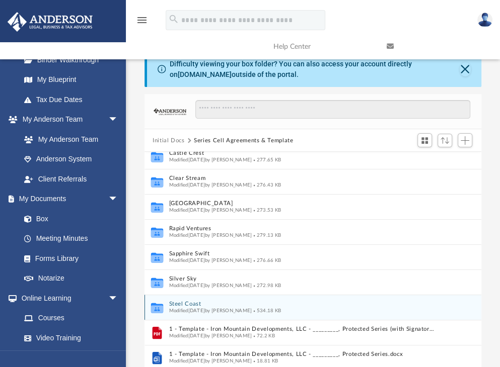
click at [190, 301] on button "Steel Coast" at bounding box center [302, 304] width 267 height 7
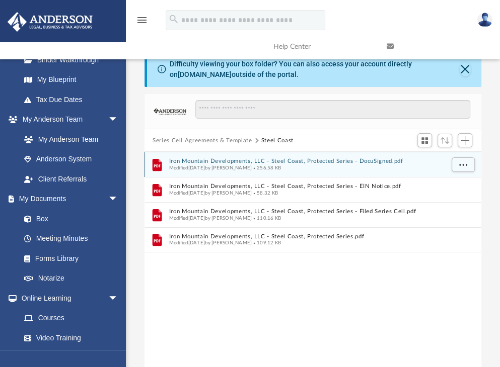
scroll to position [0, 0]
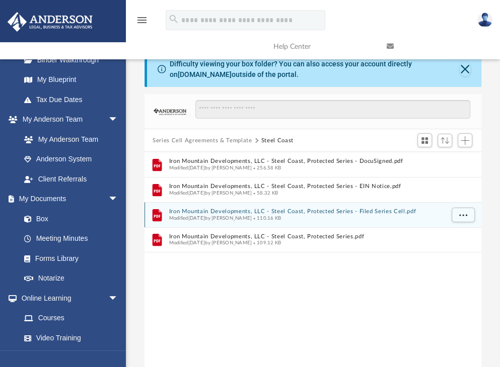
click at [225, 212] on button "Iron Mountain Developments, LLC - Steel Coast, Protected Series - Filed Series …" at bounding box center [306, 212] width 274 height 7
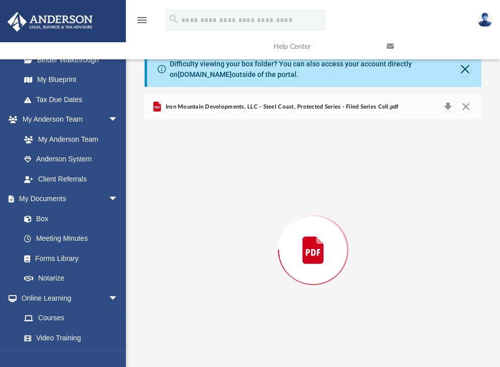
scroll to position [13, 0]
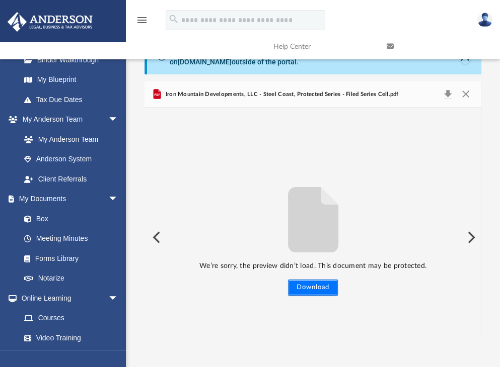
click at [303, 285] on button "Download" at bounding box center [313, 288] width 50 height 16
click at [465, 93] on button "Close" at bounding box center [465, 95] width 18 height 14
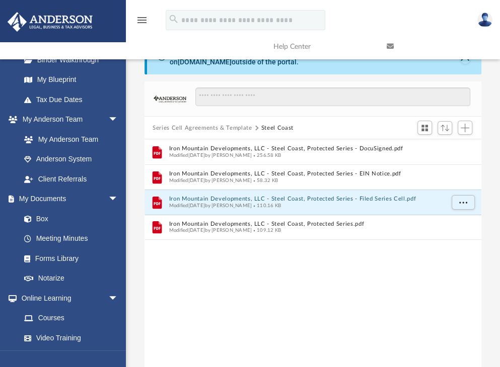
click at [230, 127] on button "Series Cell Agreements & Template" at bounding box center [201, 128] width 99 height 9
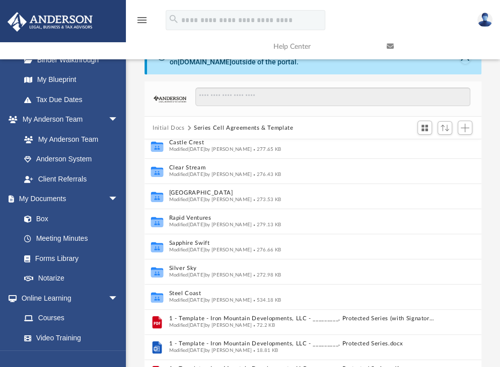
scroll to position [158, 0]
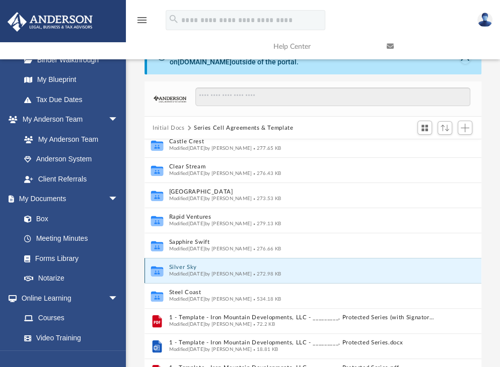
click at [186, 265] on button "Silver Sky" at bounding box center [302, 268] width 267 height 7
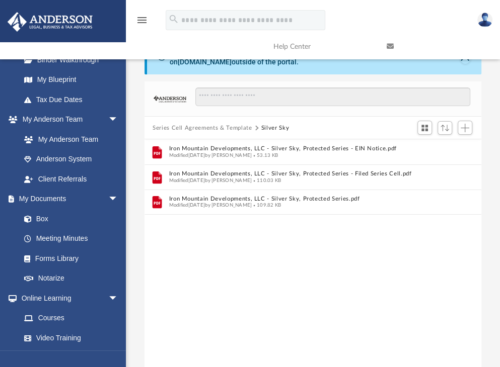
scroll to position [0, 0]
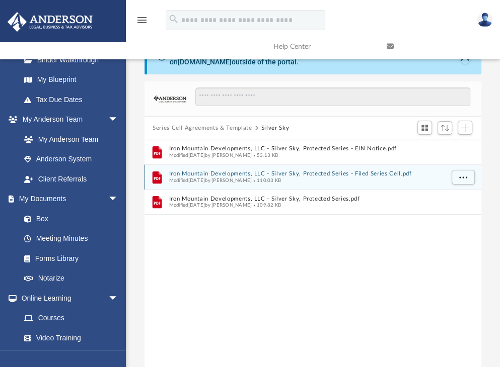
click at [265, 172] on button "Iron Mountain Developments, LLC - Silver Sky, Protected Series - Filed Series C…" at bounding box center [306, 174] width 274 height 7
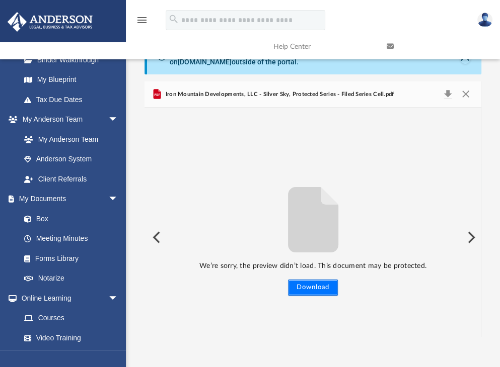
click at [310, 286] on button "Download" at bounding box center [313, 288] width 50 height 16
click at [464, 86] on div "Iron Mountain Developments, LLC - Silver Sky, Protected Series - Filed Series C…" at bounding box center [312, 94] width 337 height 27
click at [464, 89] on button "Close" at bounding box center [465, 95] width 18 height 14
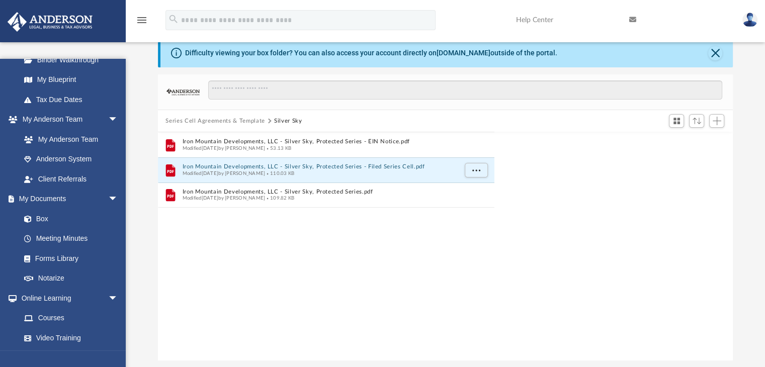
scroll to position [221, 567]
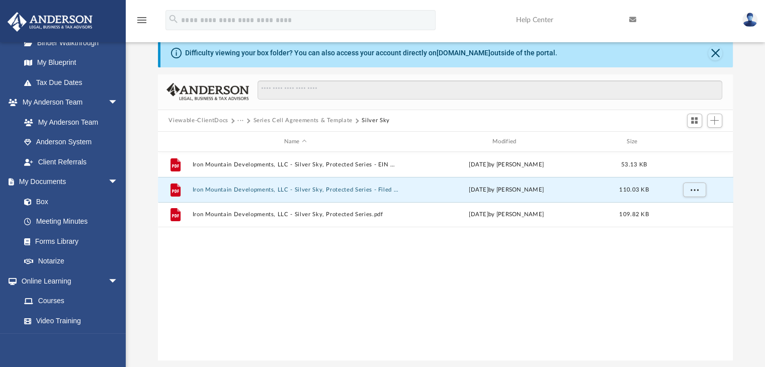
click at [279, 117] on button "Series Cell Agreements & Template" at bounding box center [302, 120] width 99 height 9
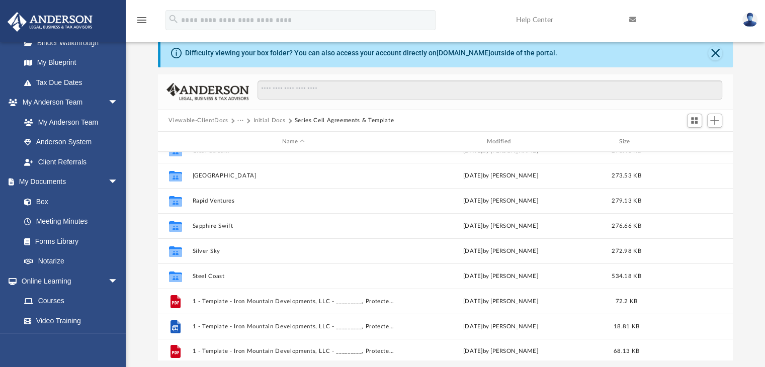
scroll to position [193, 0]
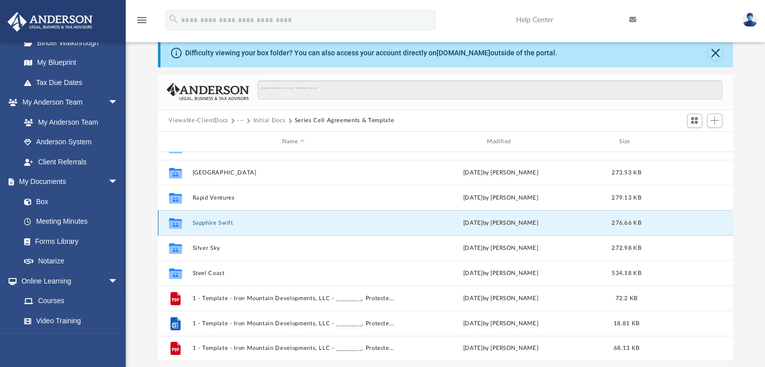
click at [214, 221] on button "Sapphire Swift" at bounding box center [293, 223] width 203 height 7
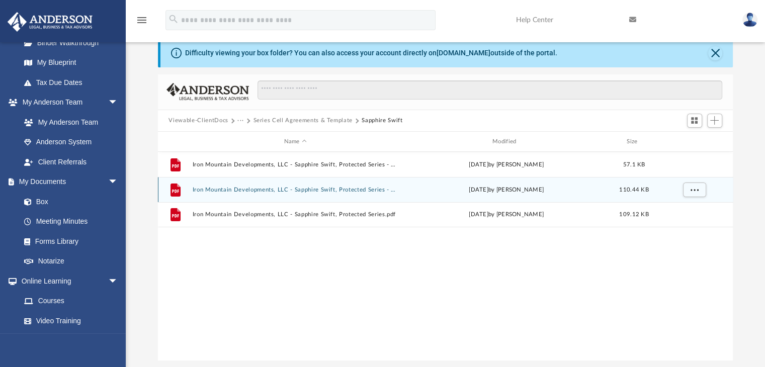
click at [250, 187] on button "Iron Mountain Developments, LLC - Sapphire Swift, Protected Series - Filed Seri…" at bounding box center [295, 190] width 206 height 7
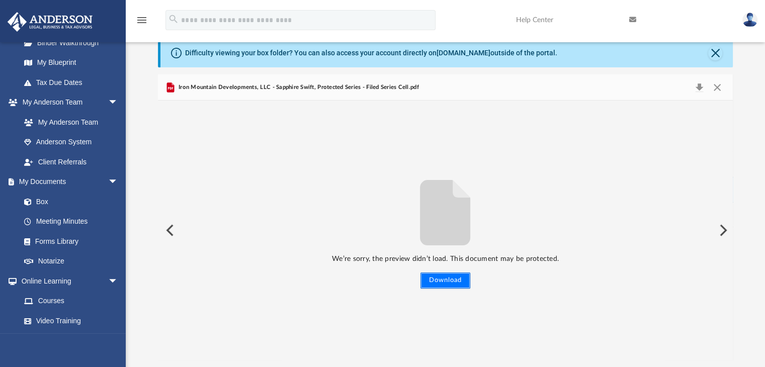
click at [462, 283] on button "Download" at bounding box center [446, 281] width 50 height 16
click at [499, 79] on div "Iron Mountain Developments, LLC - Sapphire Swift, Protected Series - Filed Seri…" at bounding box center [446, 87] width 576 height 27
click at [499, 82] on button "Close" at bounding box center [717, 87] width 18 height 14
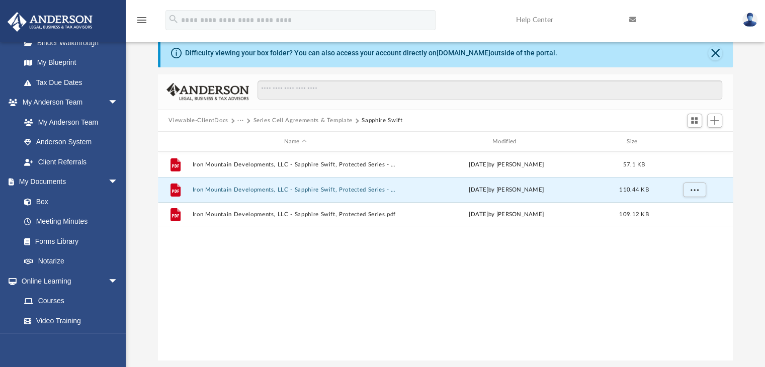
click at [290, 120] on button "Series Cell Agreements & Template" at bounding box center [302, 120] width 99 height 9
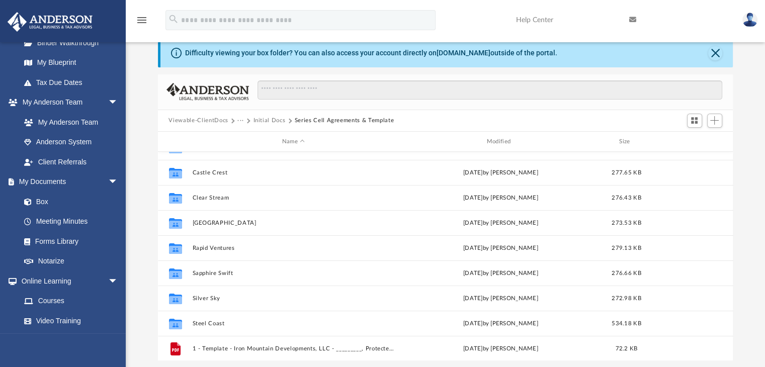
scroll to position [143, 0]
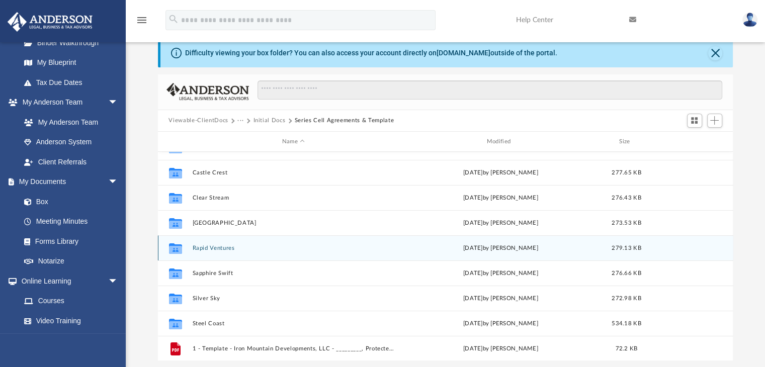
click at [208, 245] on button "Rapid Ventures" at bounding box center [293, 248] width 203 height 7
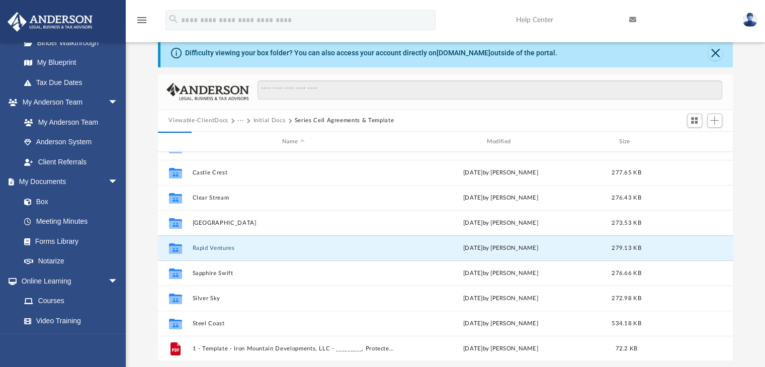
scroll to position [0, 0]
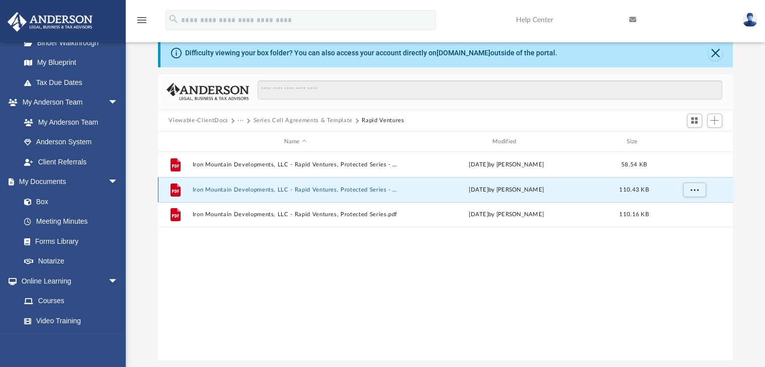
click at [342, 191] on button "Iron Mountain Developments, LLC - Rapid Ventures, Protected Series - Filed Seri…" at bounding box center [295, 190] width 206 height 7
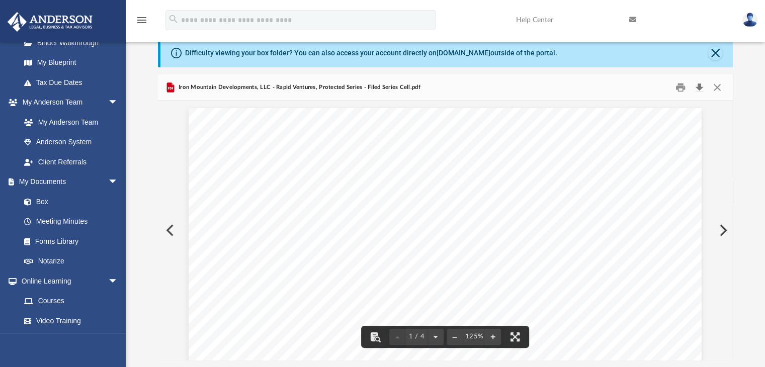
click at [499, 87] on button "Download" at bounding box center [700, 87] width 18 height 16
click at [499, 85] on button "Close" at bounding box center [717, 87] width 18 height 16
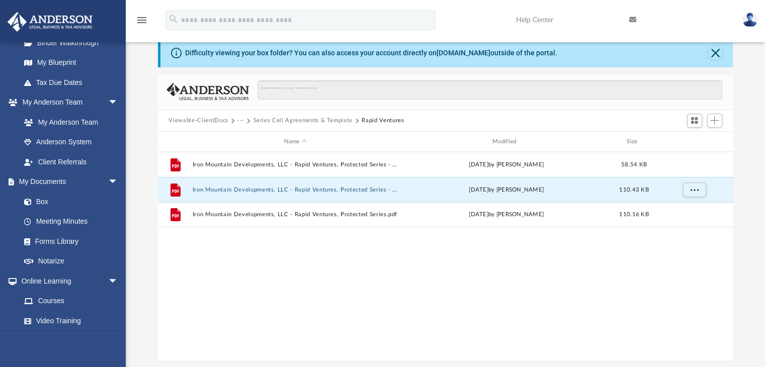
click at [267, 119] on button "Series Cell Agreements & Template" at bounding box center [302, 120] width 99 height 9
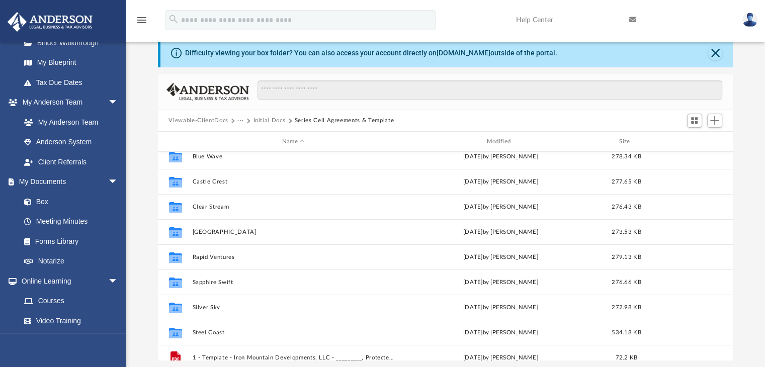
scroll to position [128, 0]
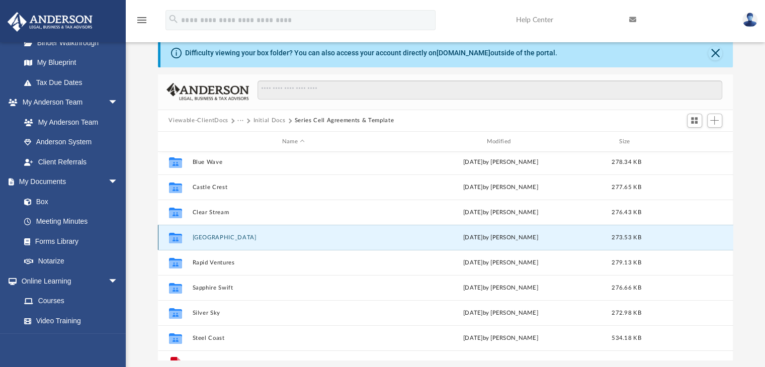
click at [220, 238] on button "[GEOGRAPHIC_DATA]" at bounding box center [293, 237] width 203 height 7
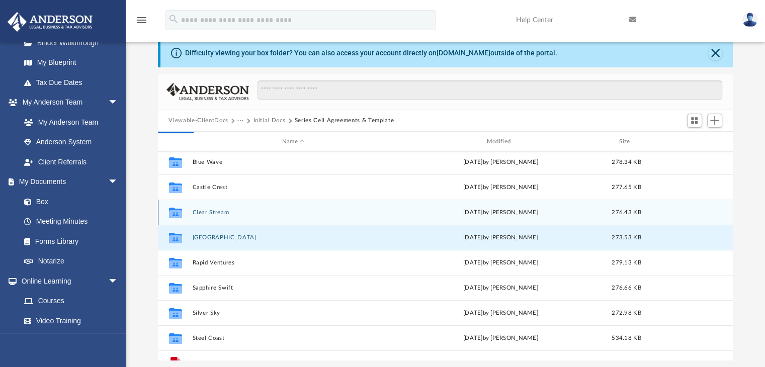
scroll to position [0, 0]
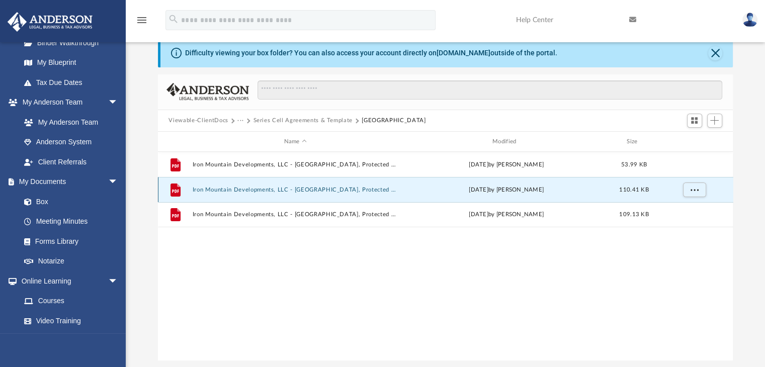
click at [330, 190] on button "Iron Mountain Developments, LLC - [GEOGRAPHIC_DATA], Protected Series - Filed S…" at bounding box center [295, 190] width 206 height 7
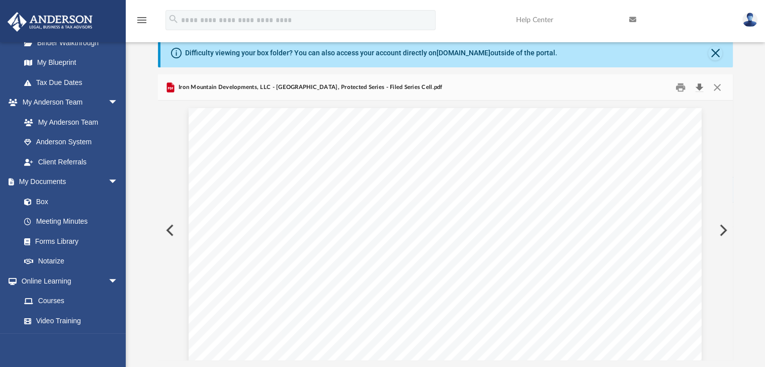
click at [499, 89] on button "Download" at bounding box center [700, 87] width 18 height 16
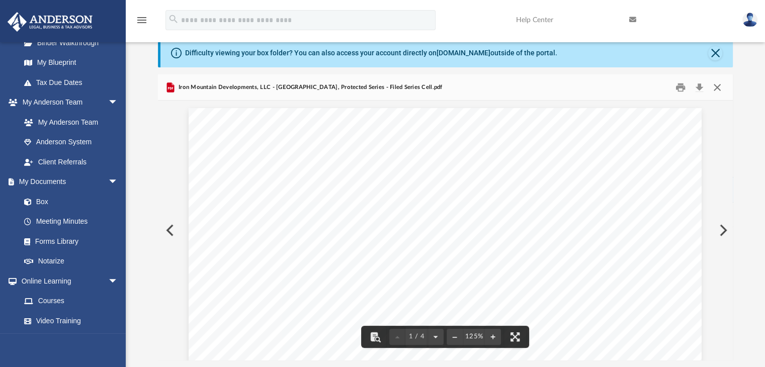
click at [499, 90] on button "Close" at bounding box center [717, 87] width 18 height 16
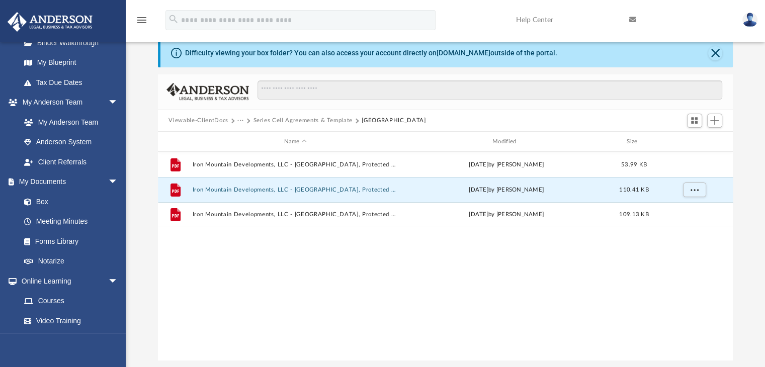
click at [320, 117] on button "Series Cell Agreements & Template" at bounding box center [302, 120] width 99 height 9
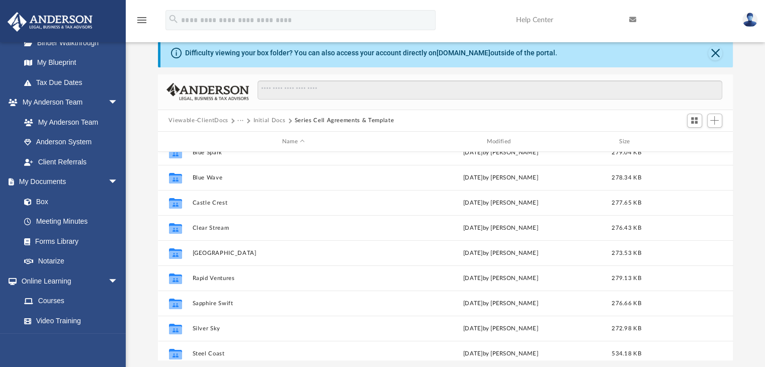
scroll to position [105, 0]
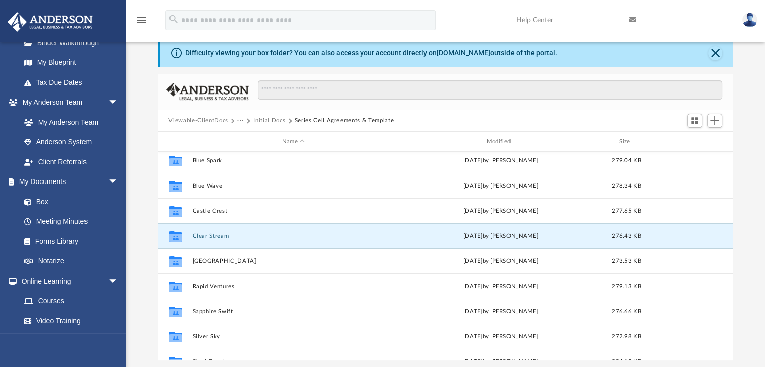
click at [213, 235] on button "Clear Stream" at bounding box center [293, 236] width 203 height 7
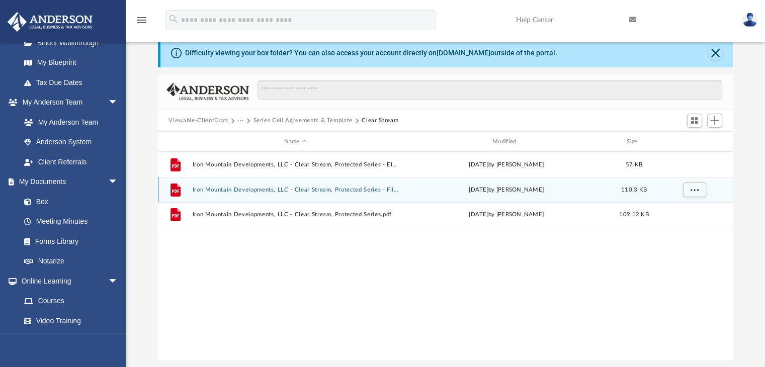
click at [320, 189] on button "Iron Mountain Developments, LLC - Clear Stream, Protected Series - Filed Series…" at bounding box center [295, 190] width 206 height 7
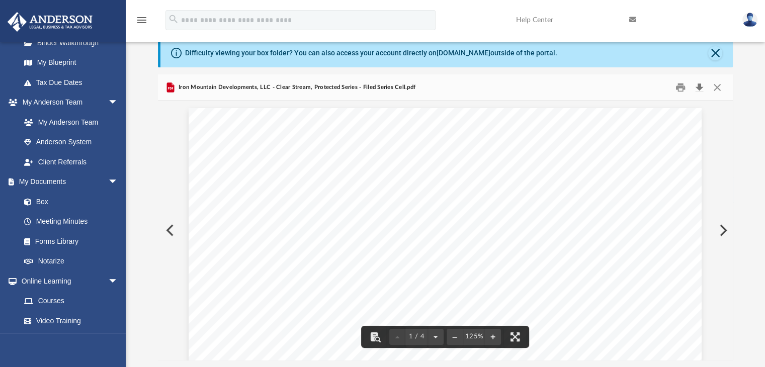
click at [499, 87] on button "Download" at bounding box center [700, 87] width 18 height 16
click at [499, 87] on button "Close" at bounding box center [717, 87] width 18 height 16
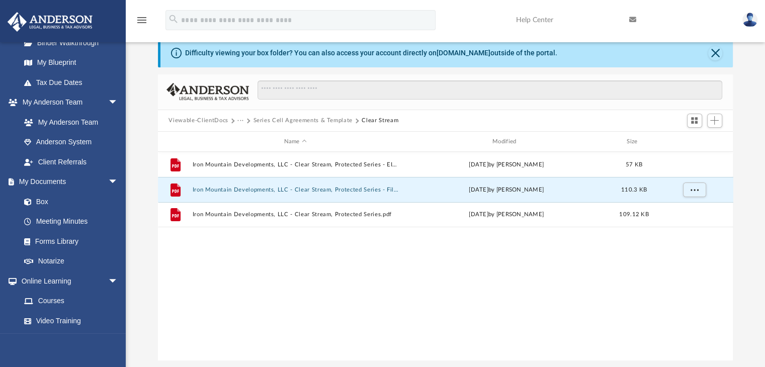
click at [313, 118] on button "Series Cell Agreements & Template" at bounding box center [302, 120] width 99 height 9
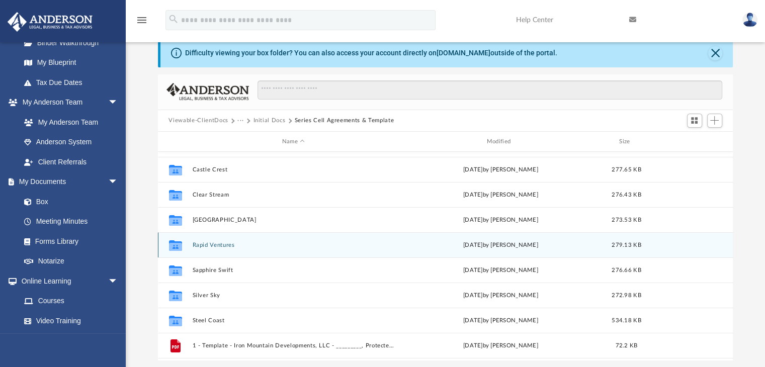
scroll to position [153, 0]
